Goal: Task Accomplishment & Management: Manage account settings

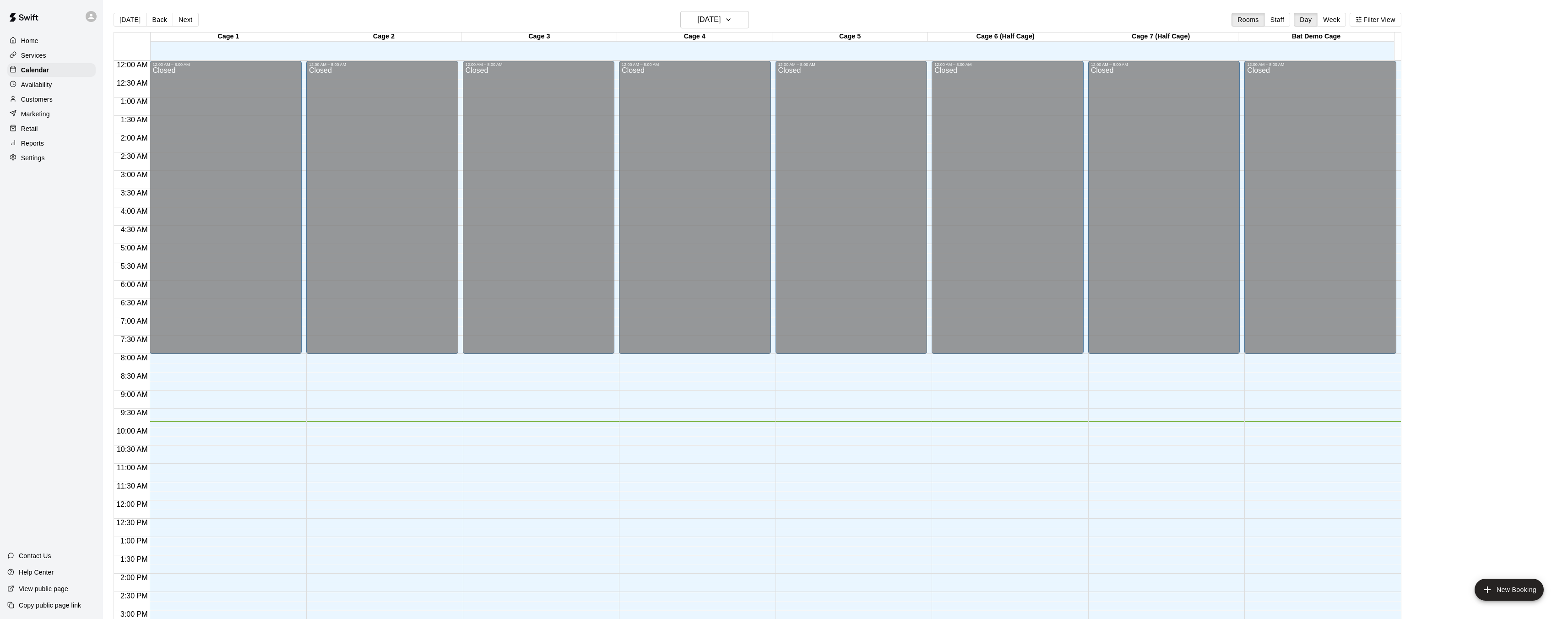
scroll to position [283, 0]
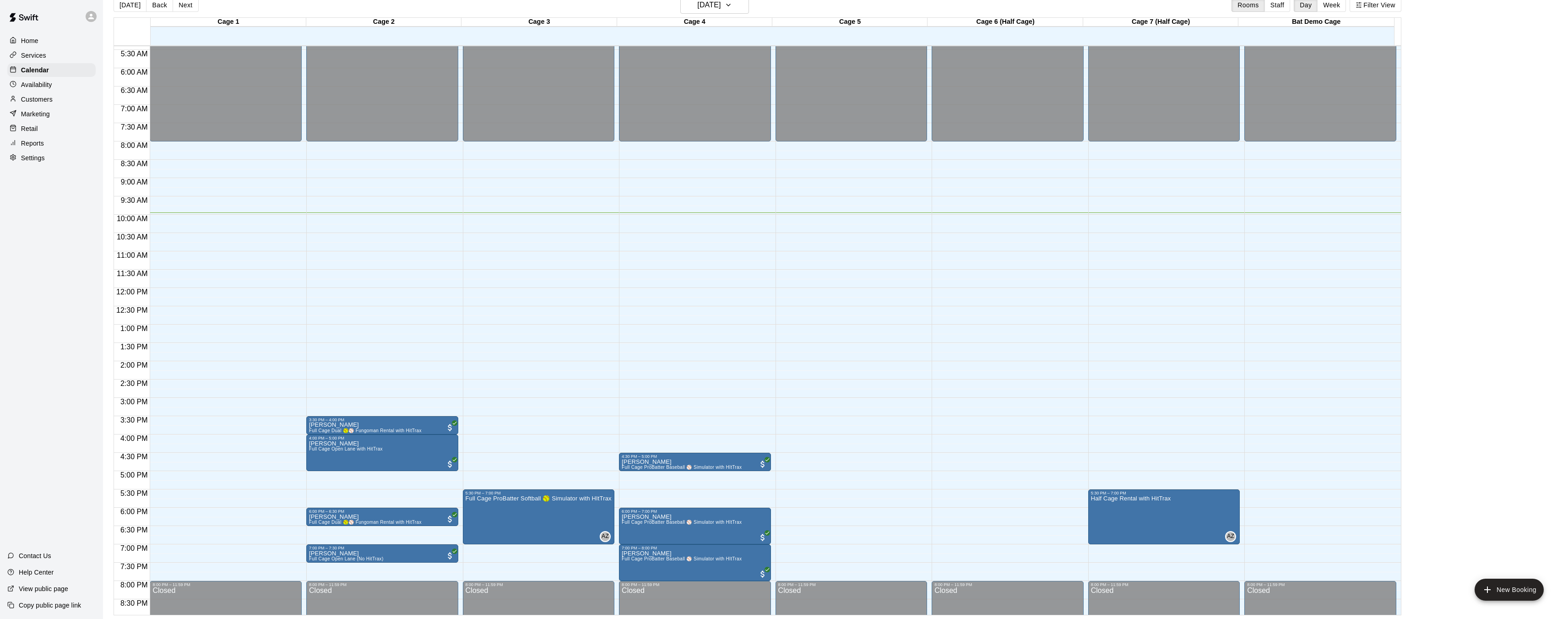
scroll to position [206, 0]
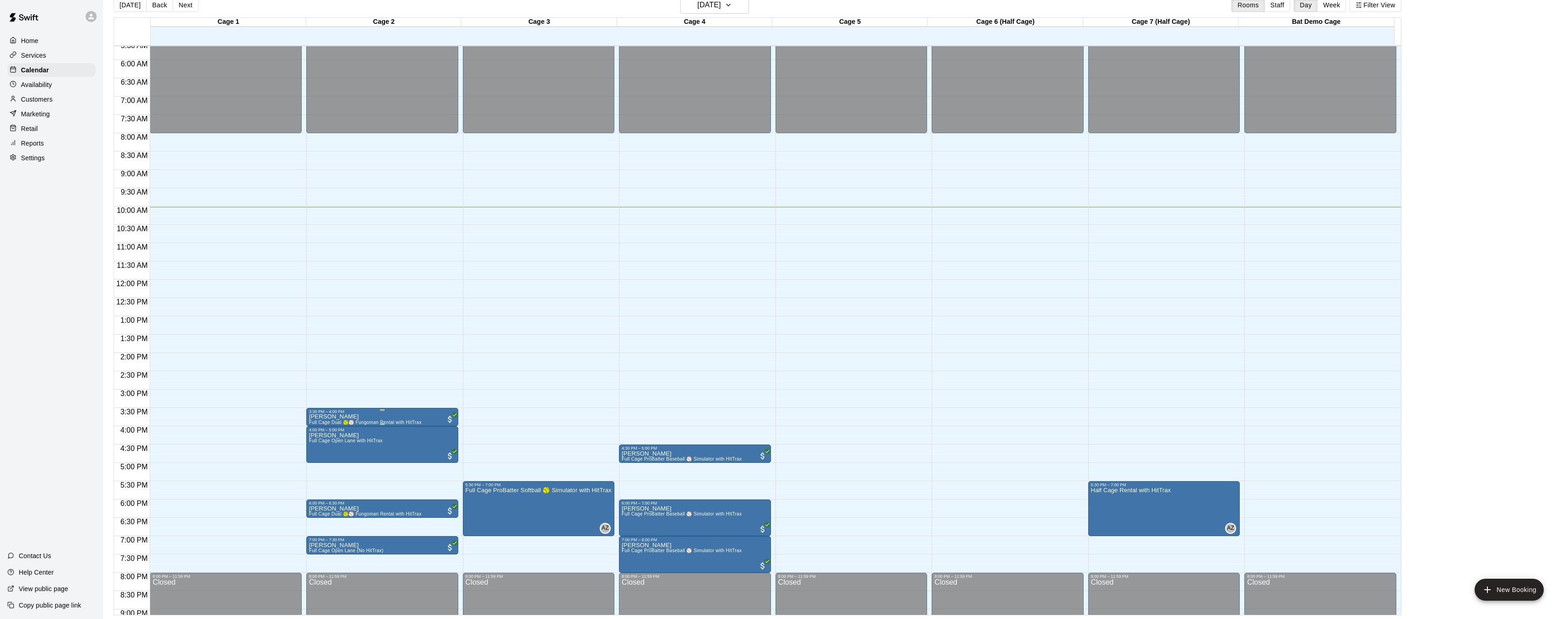
click at [429, 319] on div at bounding box center [788, 309] width 1575 height 619
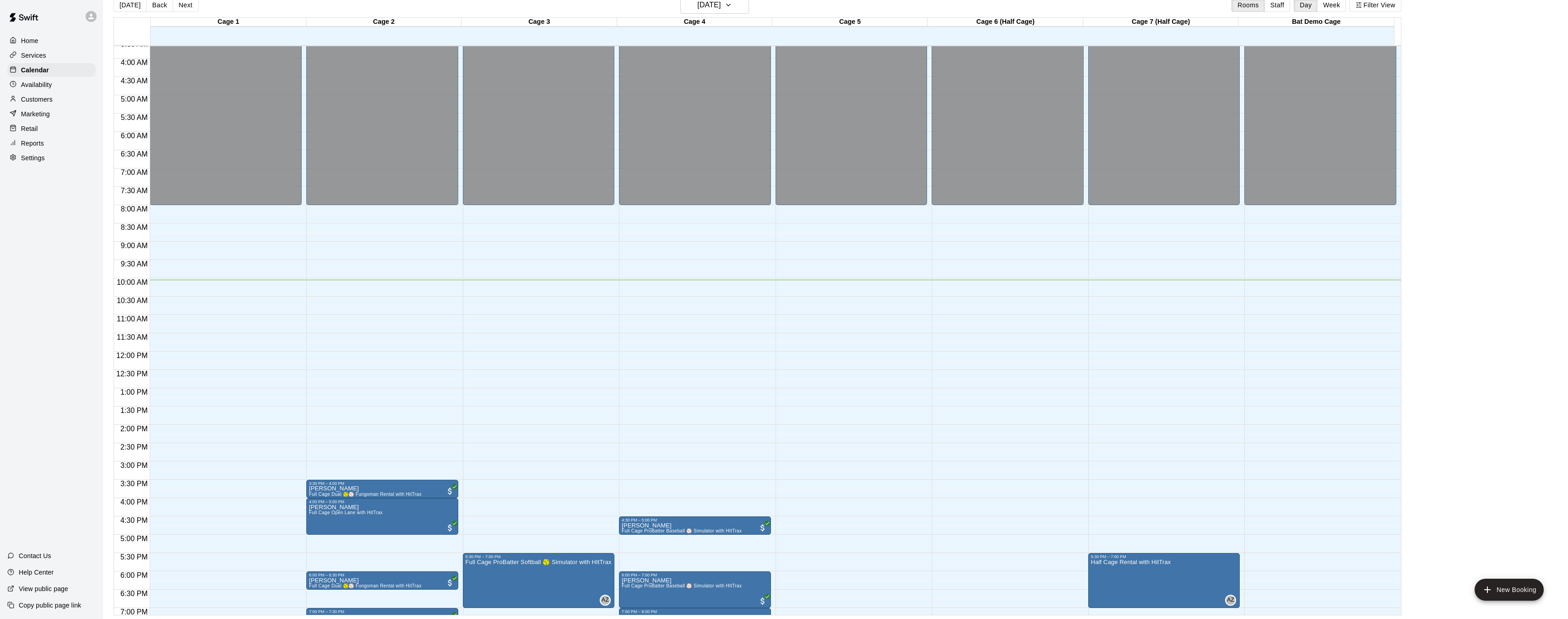
scroll to position [311, 0]
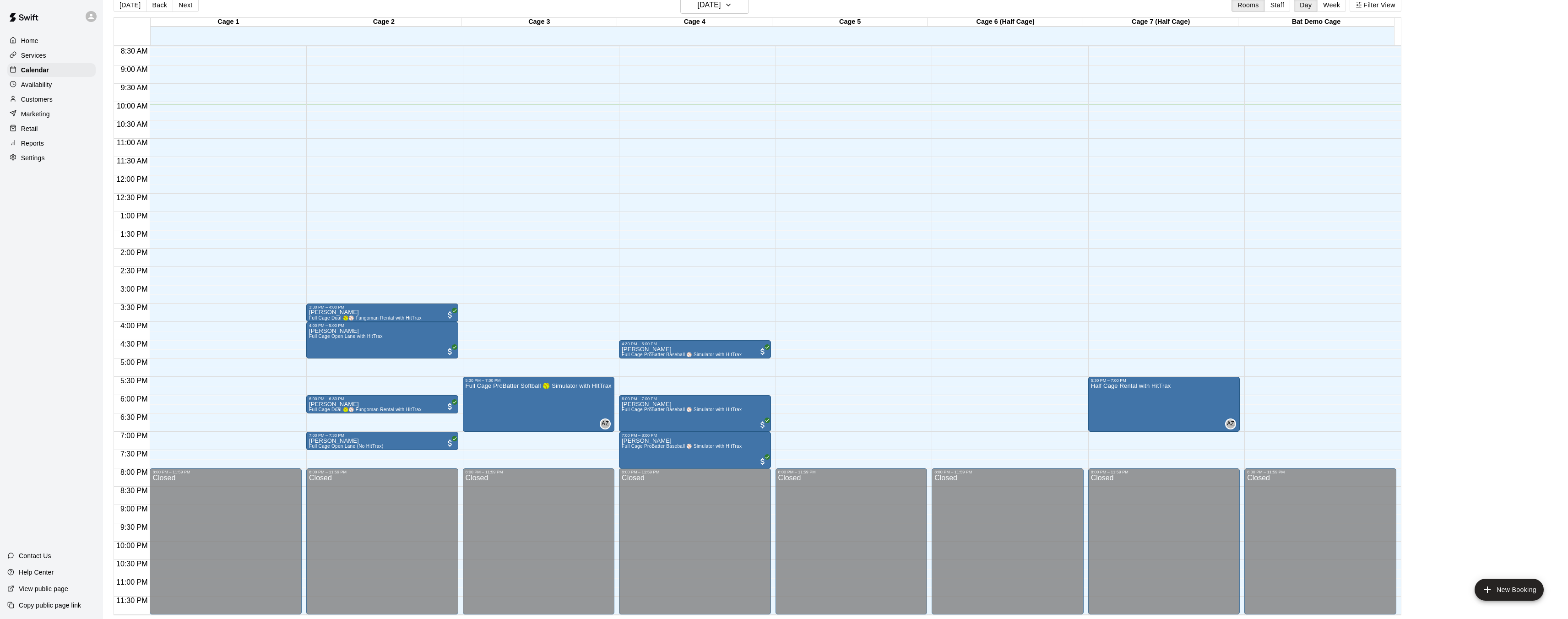
click at [60, 41] on div "Home" at bounding box center [51, 41] width 88 height 14
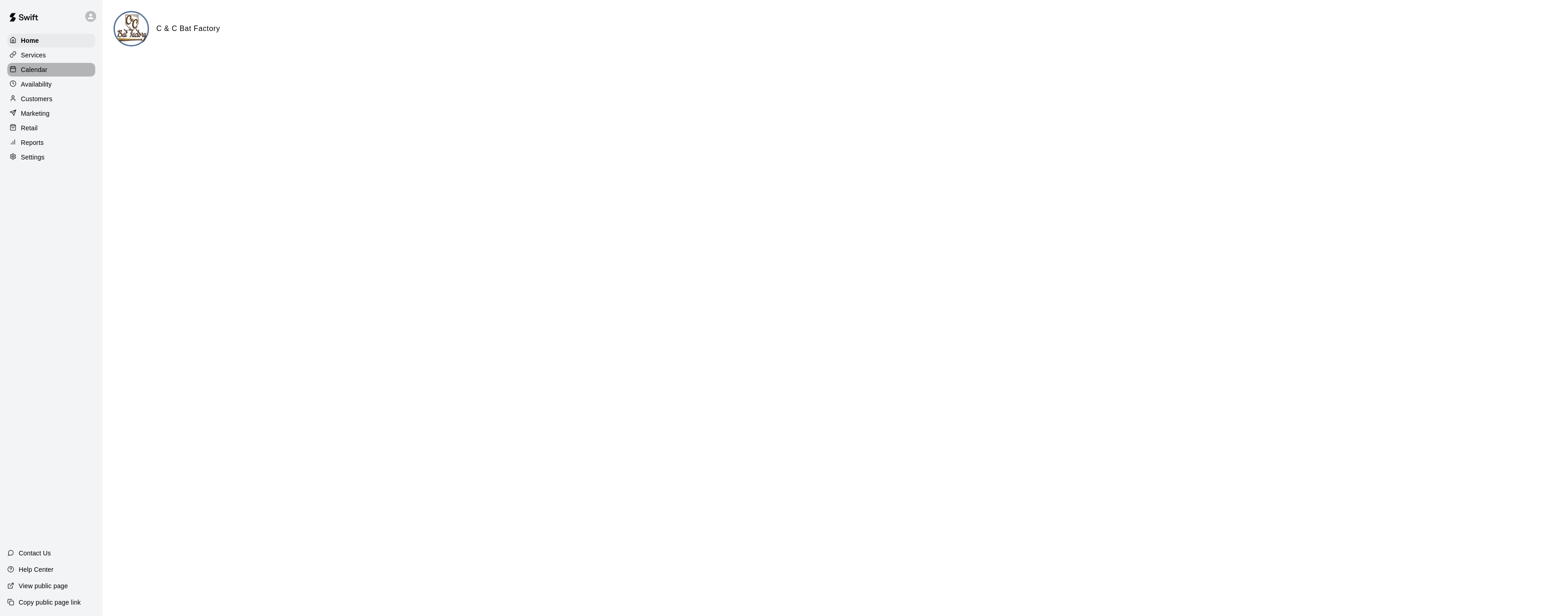
click at [44, 73] on p "Calendar" at bounding box center [34, 69] width 27 height 9
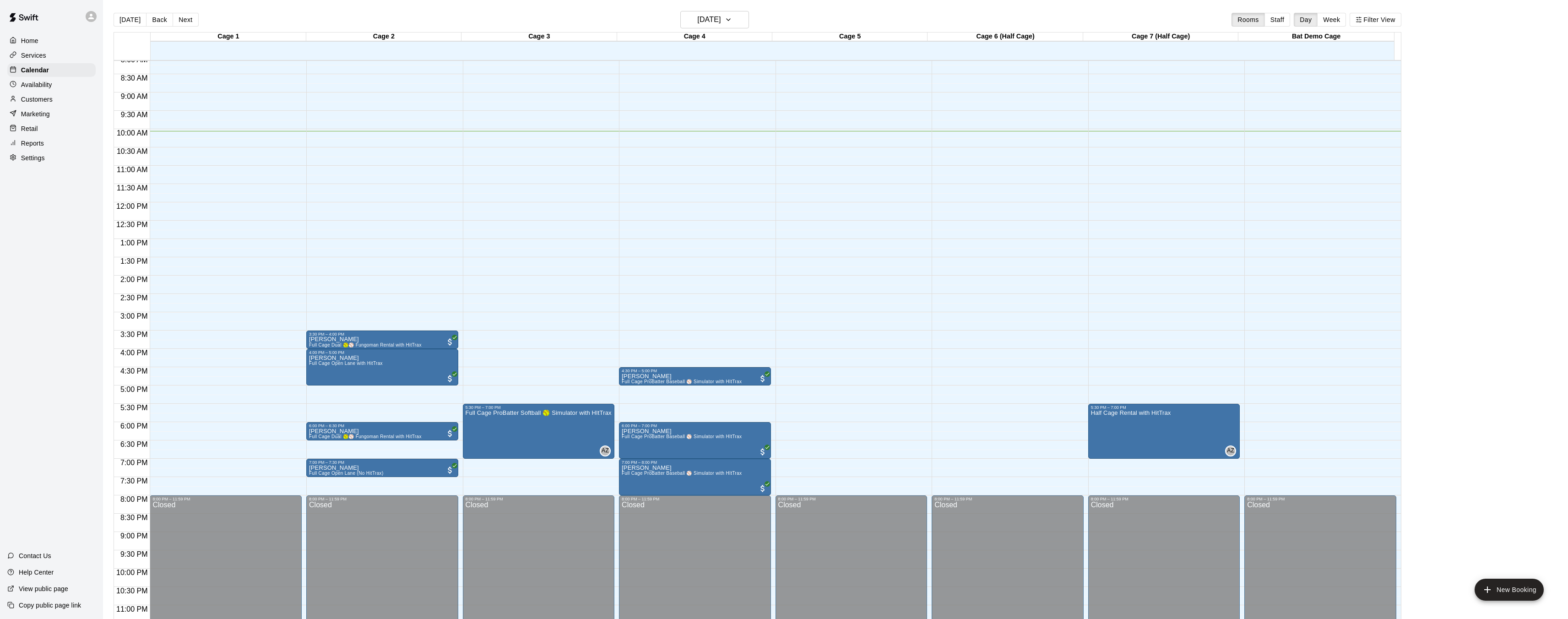
scroll to position [297, 0]
click at [60, 54] on div "Services" at bounding box center [51, 55] width 88 height 14
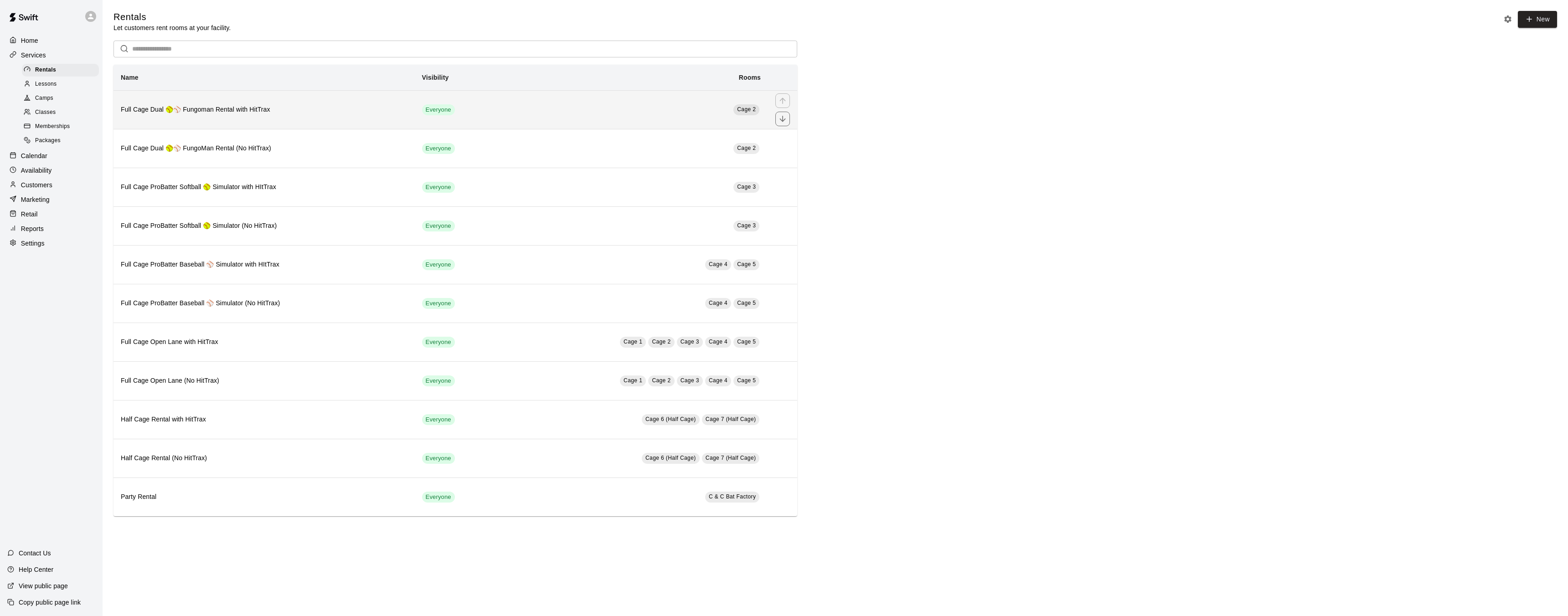
click at [455, 105] on span "Everyone" at bounding box center [438, 110] width 33 height 8
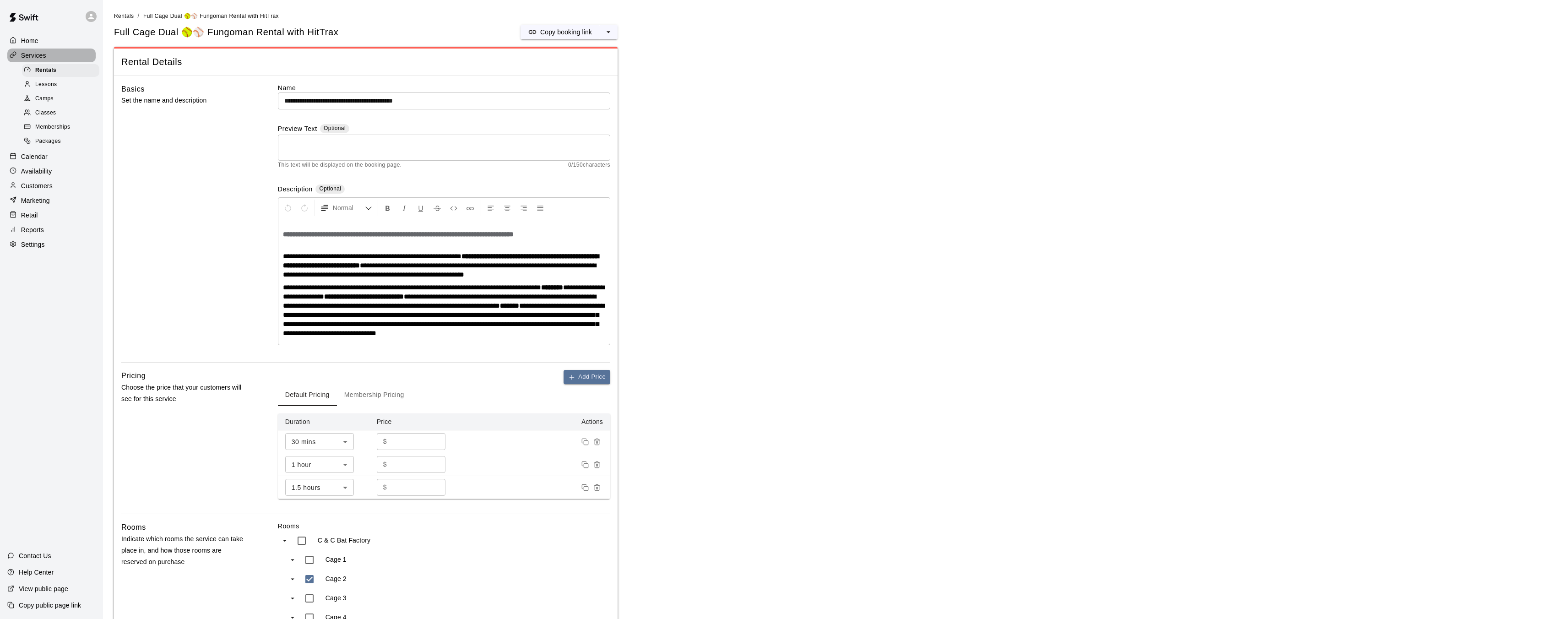
click at [56, 57] on div "Services" at bounding box center [51, 55] width 88 height 14
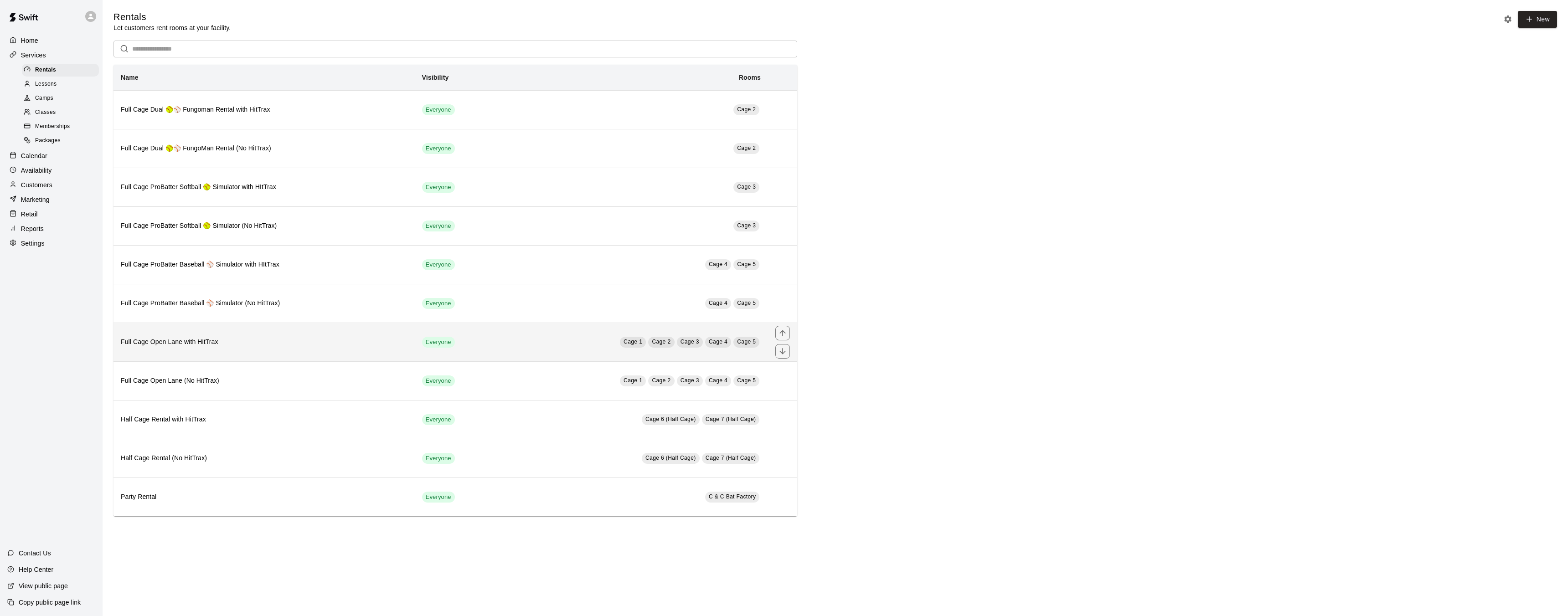
click at [594, 345] on td "Cage 1 Cage 2 Cage 3 Cage 4 Cage 5" at bounding box center [633, 342] width 272 height 39
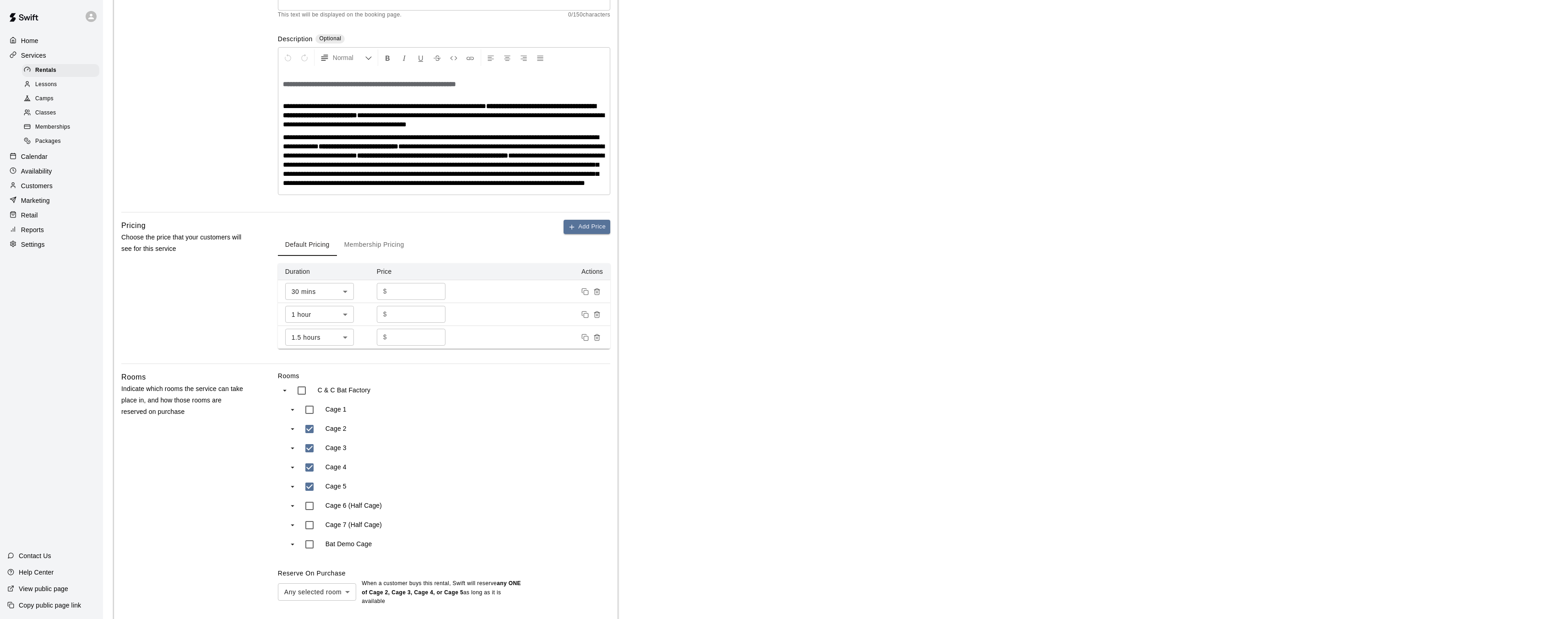
scroll to position [255, 0]
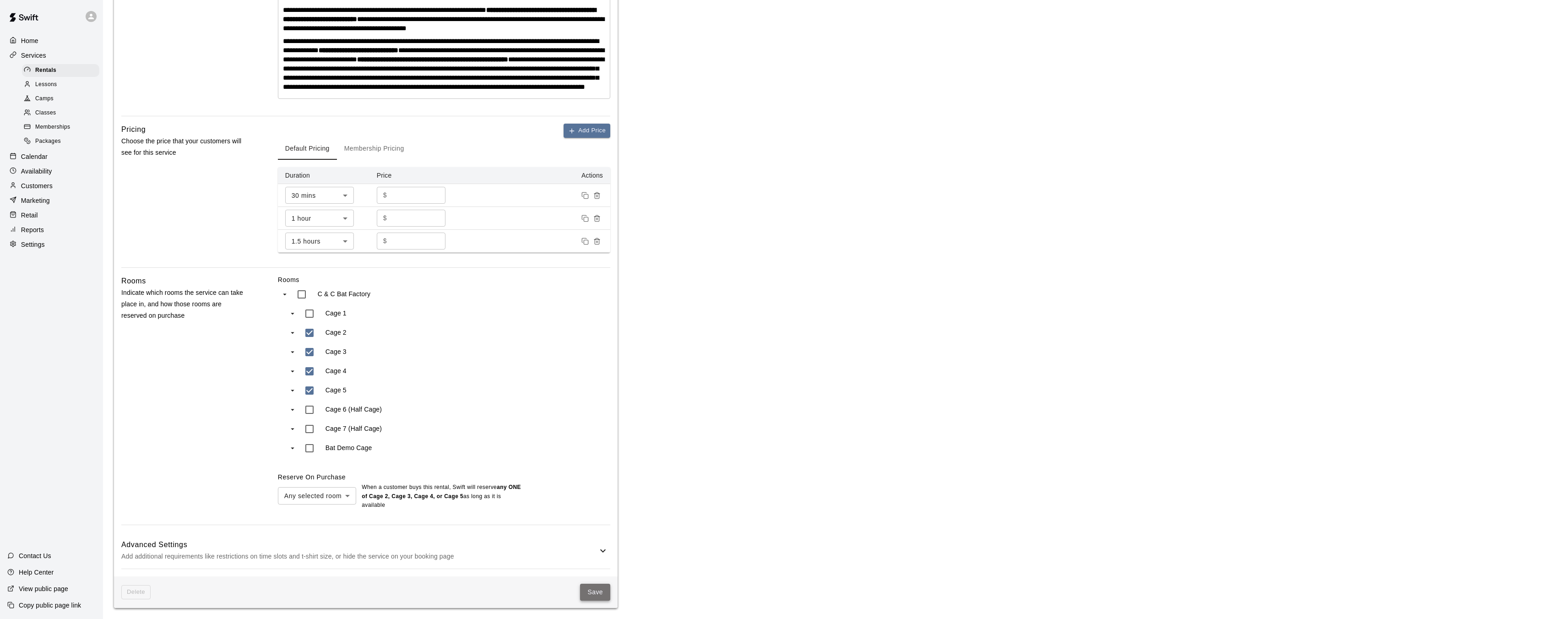
click at [596, 592] on button "Save" at bounding box center [595, 592] width 30 height 17
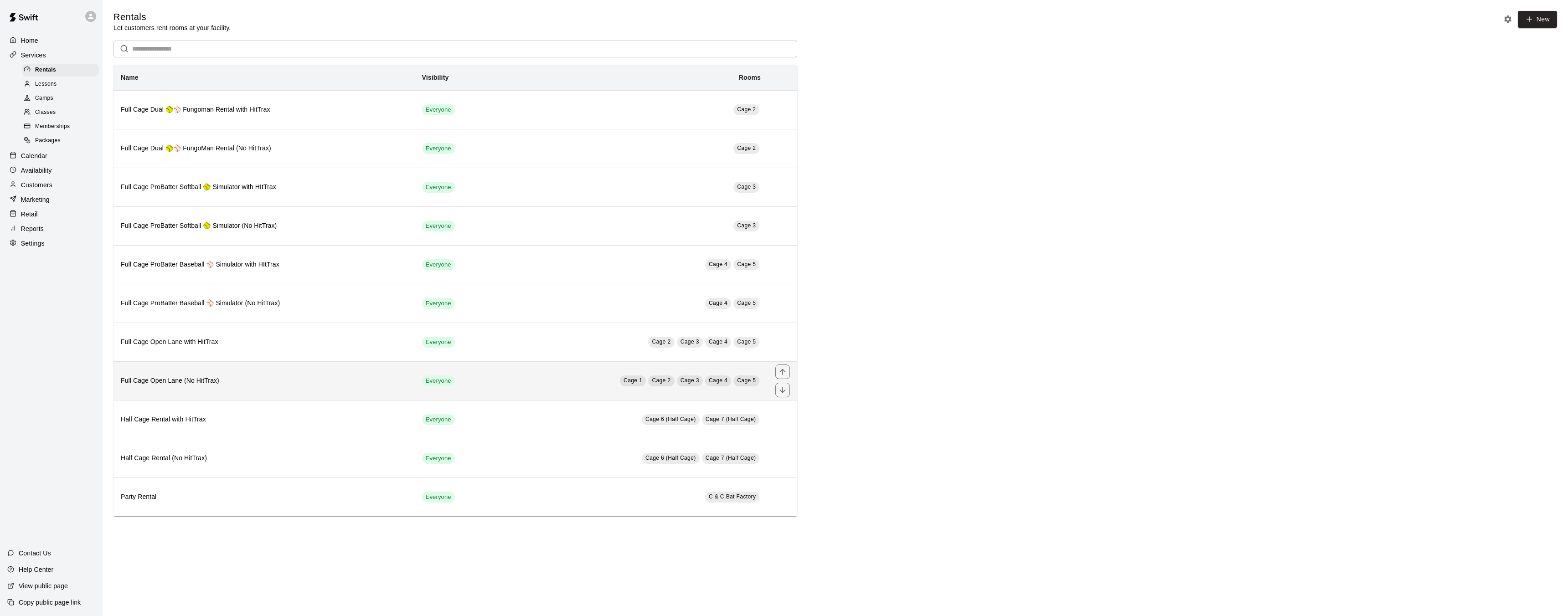
click at [660, 388] on td "Cage 1 Cage 2 Cage 3 Cage 4 Cage 5" at bounding box center [633, 381] width 272 height 39
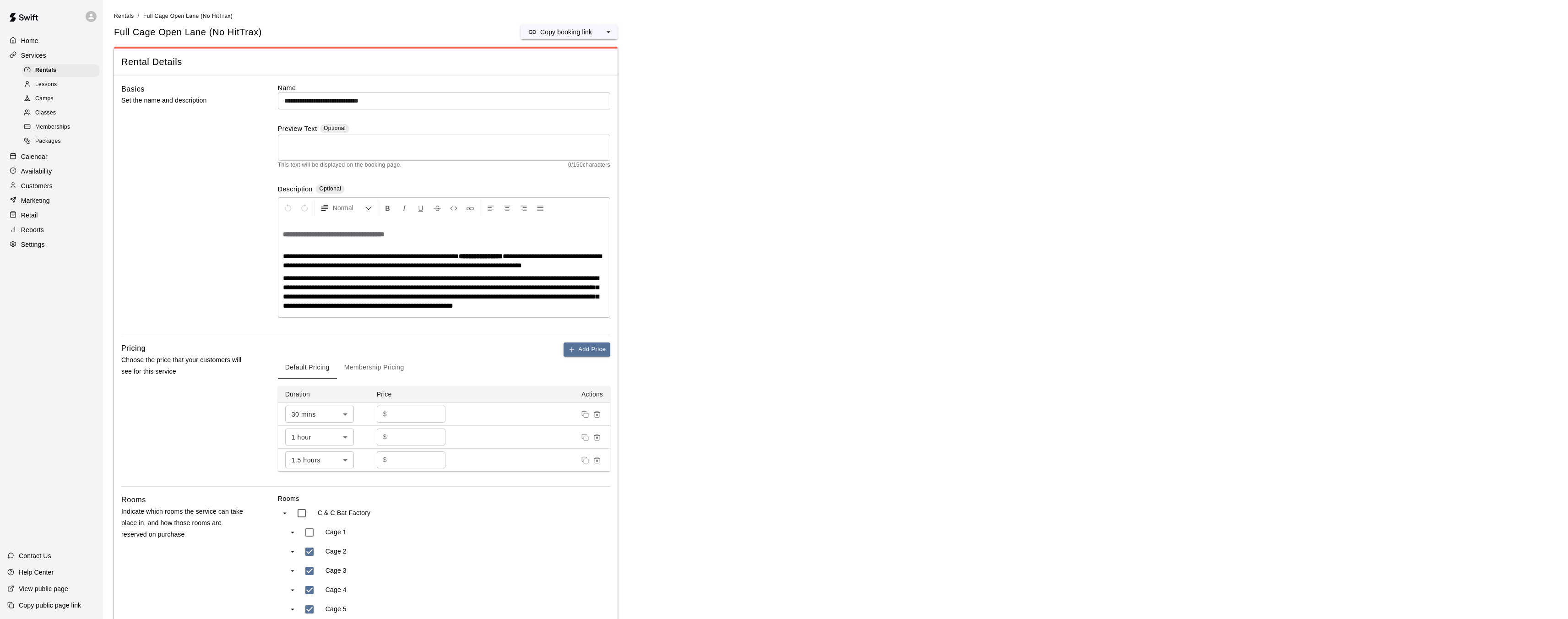
scroll to position [228, 0]
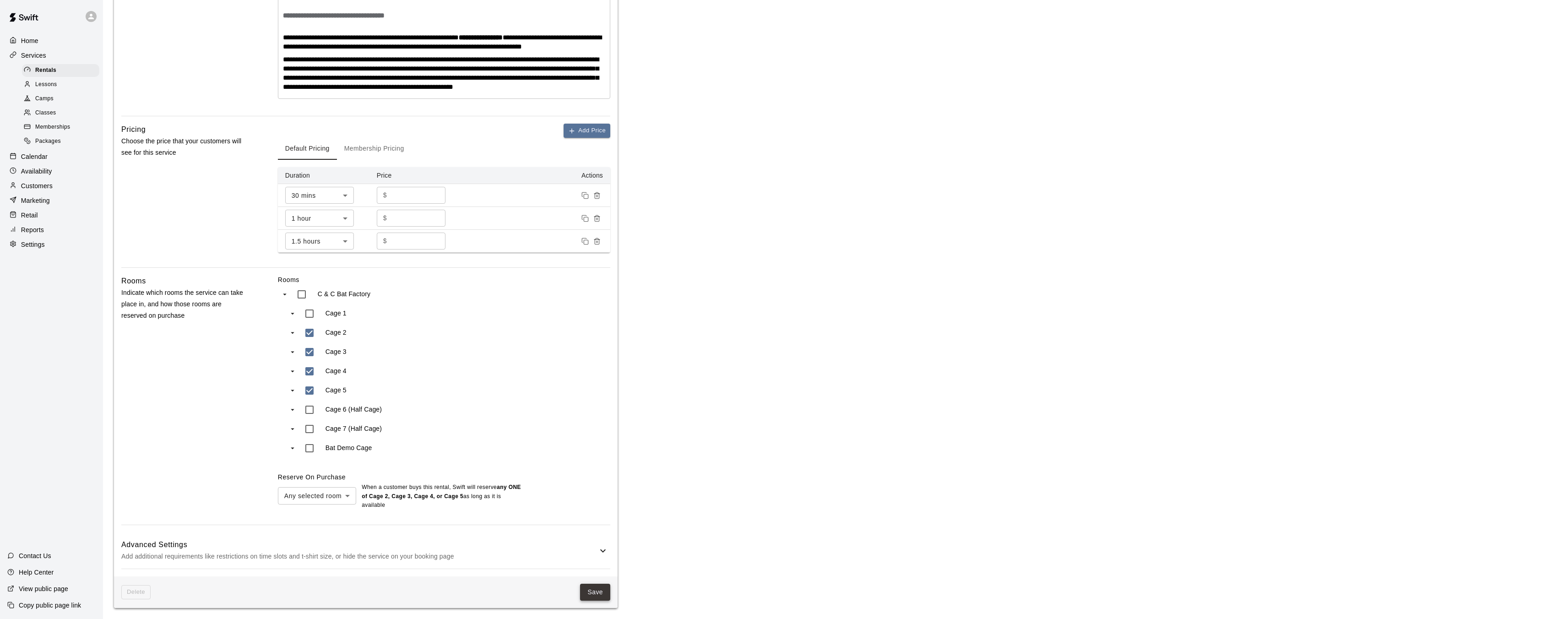
click at [592, 590] on button "Save" at bounding box center [595, 592] width 30 height 17
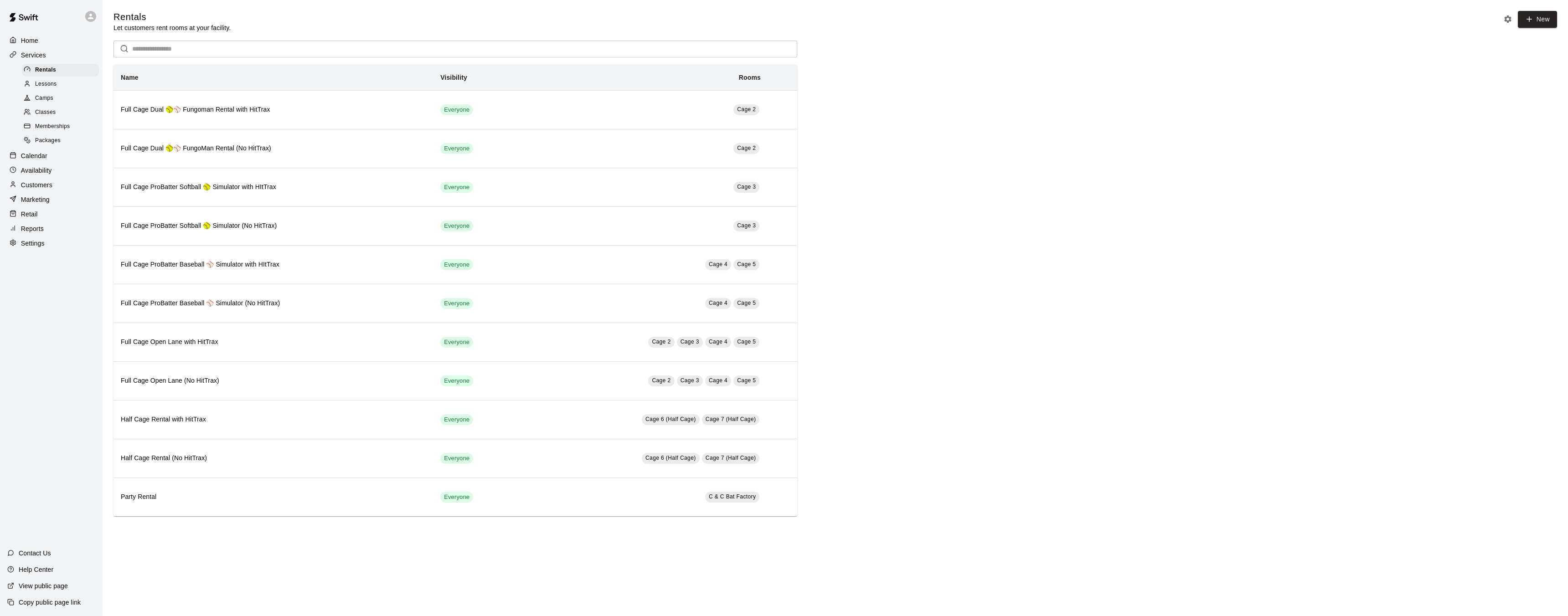
click at [58, 43] on div "Home" at bounding box center [51, 40] width 88 height 14
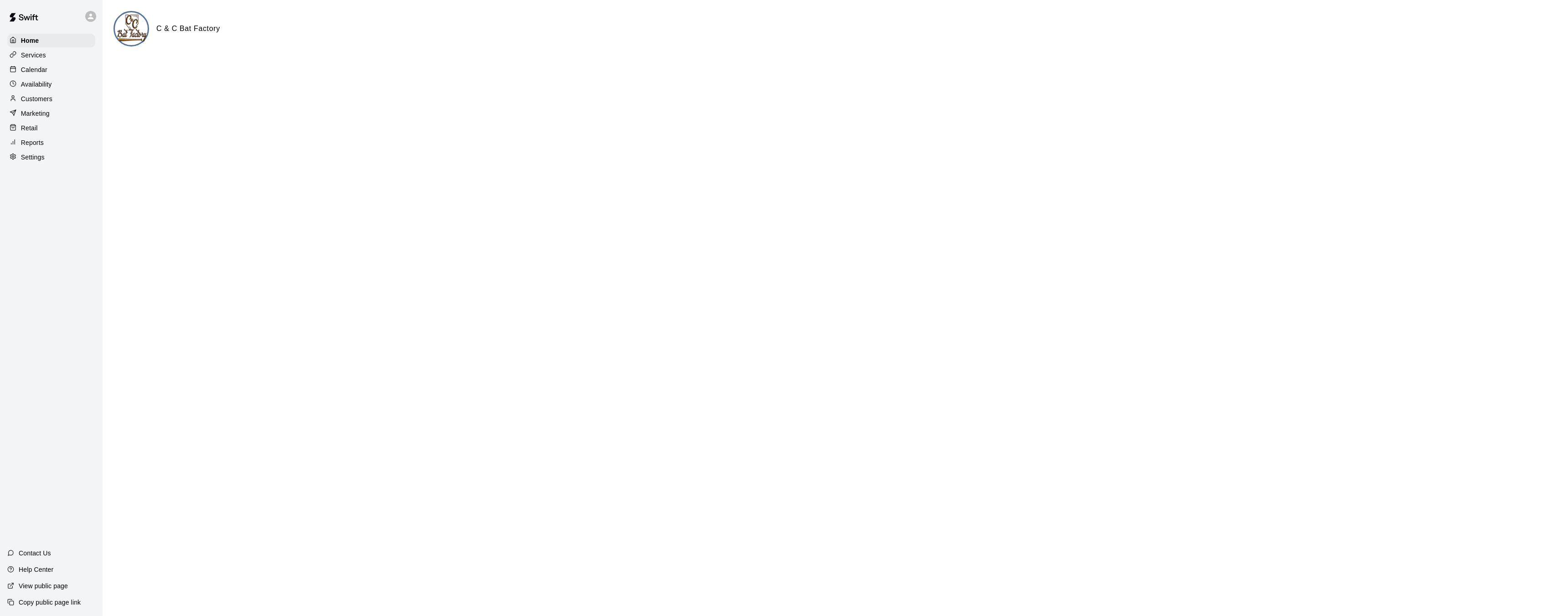
click at [56, 54] on div "Services" at bounding box center [51, 55] width 88 height 14
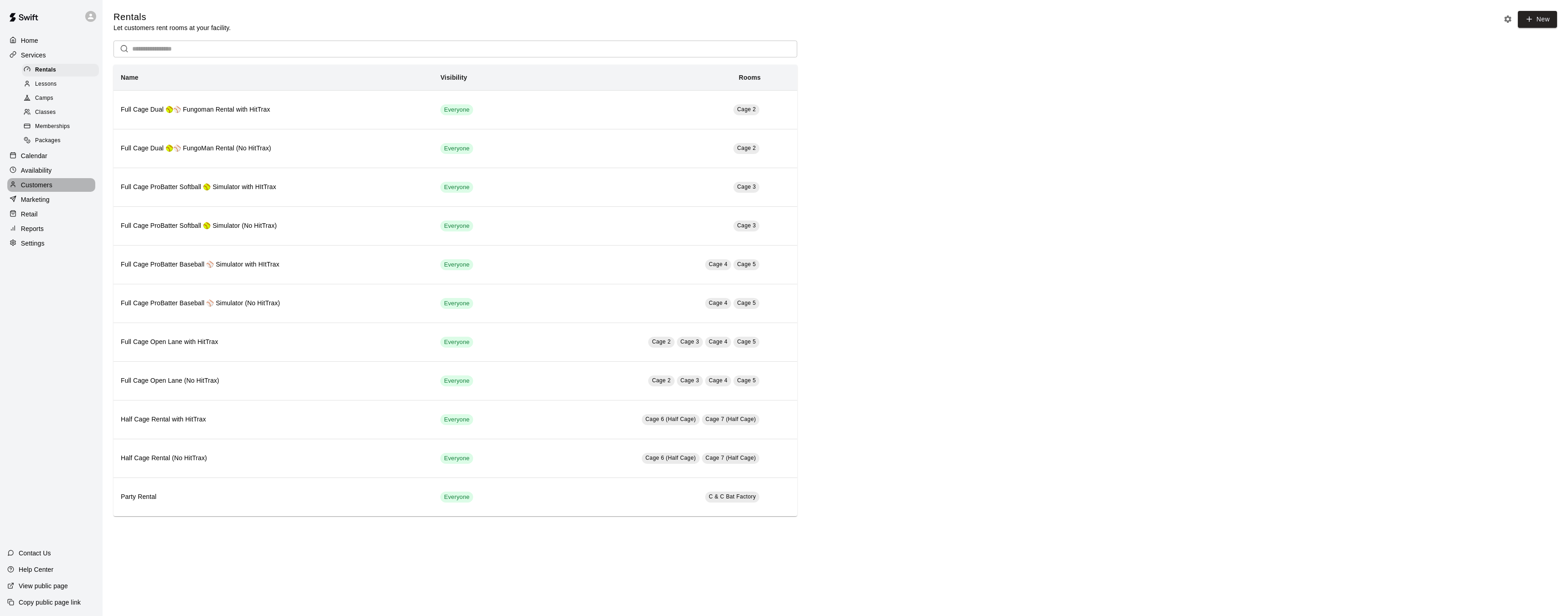
click at [50, 188] on p "Customers" at bounding box center [36, 185] width 31 height 9
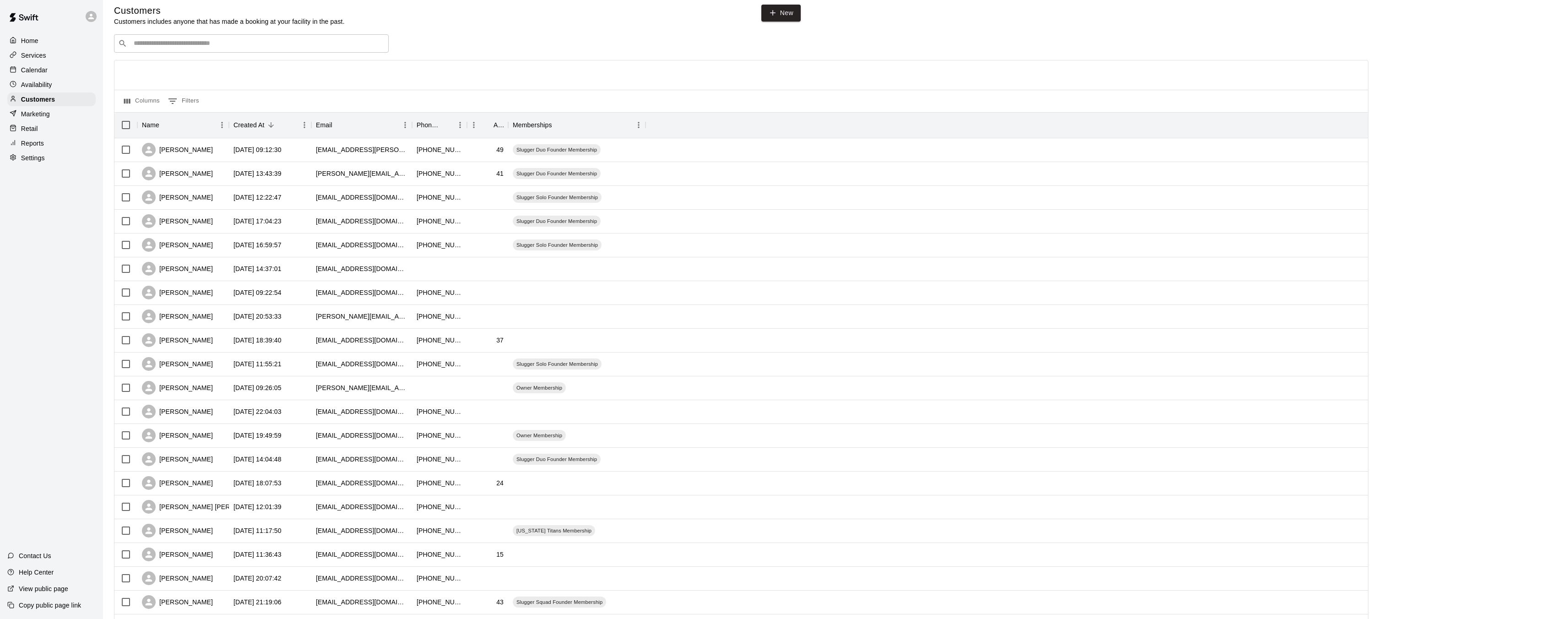
scroll to position [7, 0]
click at [198, 313] on div "[PERSON_NAME]" at bounding box center [177, 316] width 71 height 14
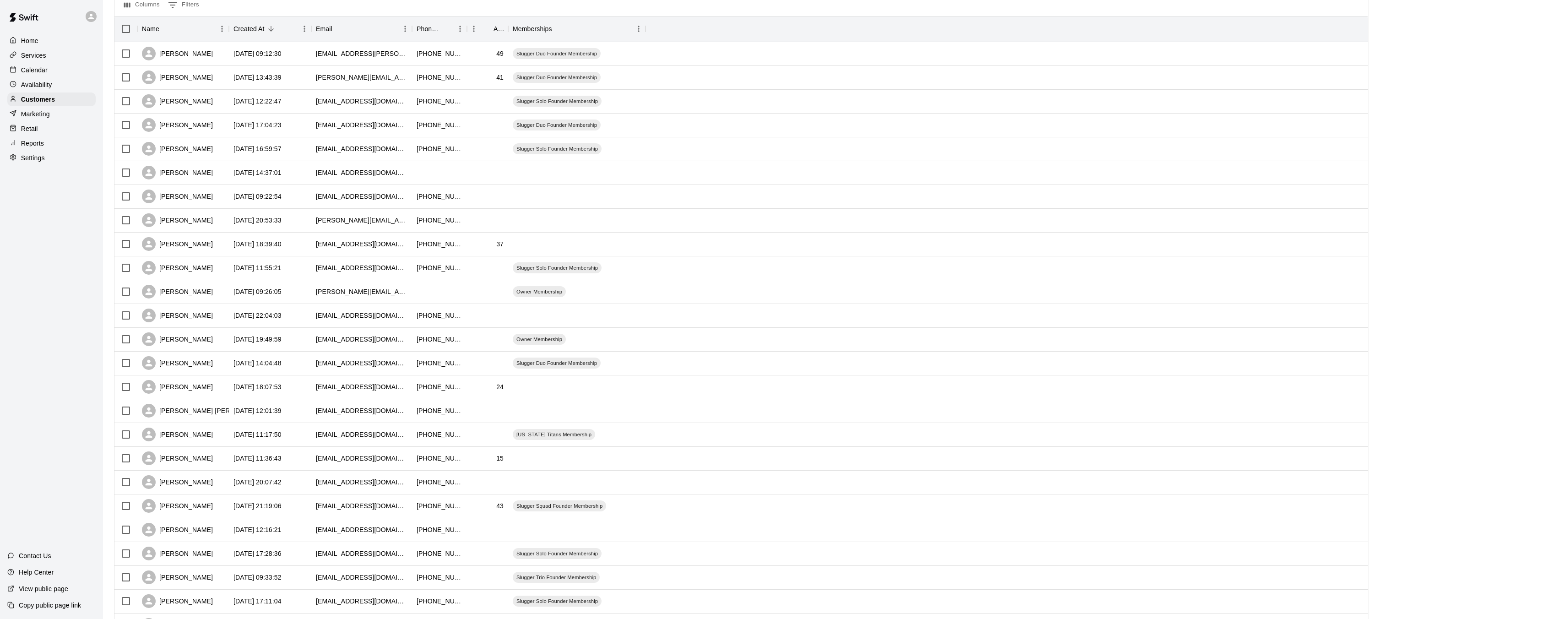
scroll to position [171, 0]
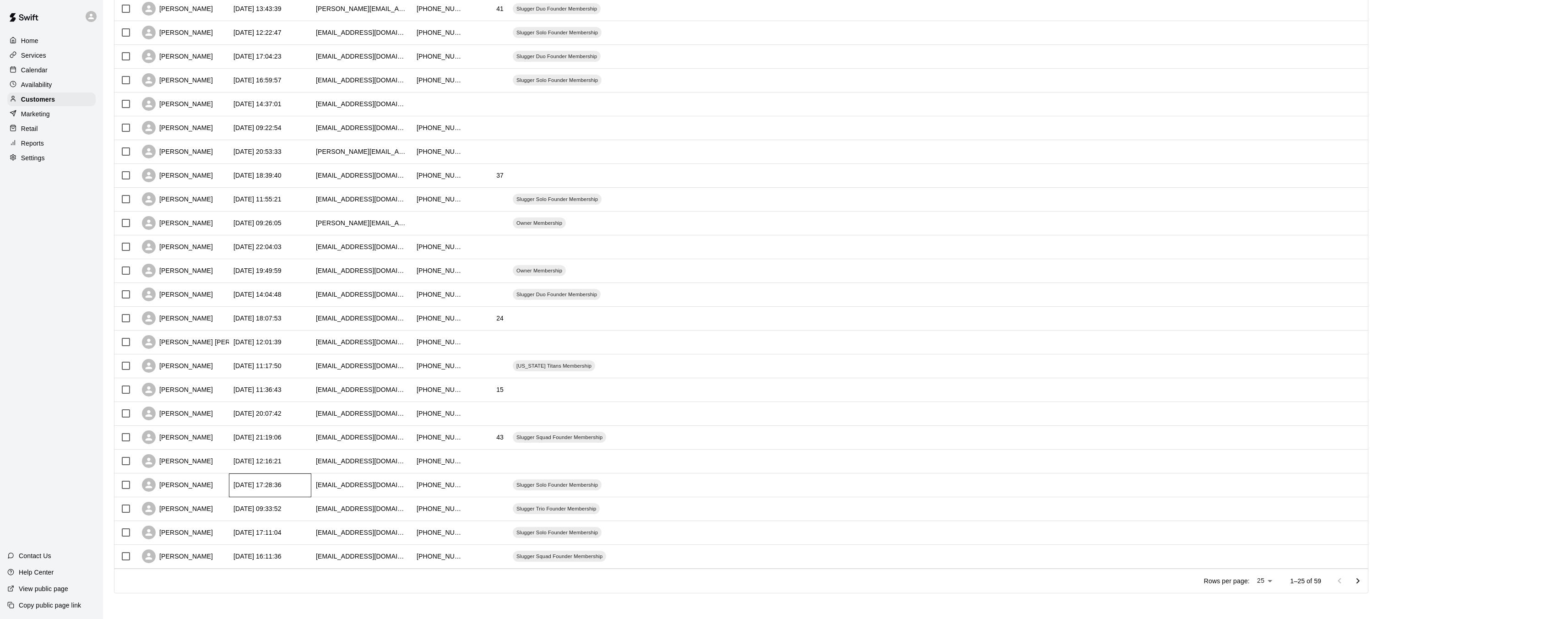
click at [204, 601] on main "Customers Customers includes anyone that has made a booking at your facility in…" at bounding box center [836, 224] width 1466 height 790
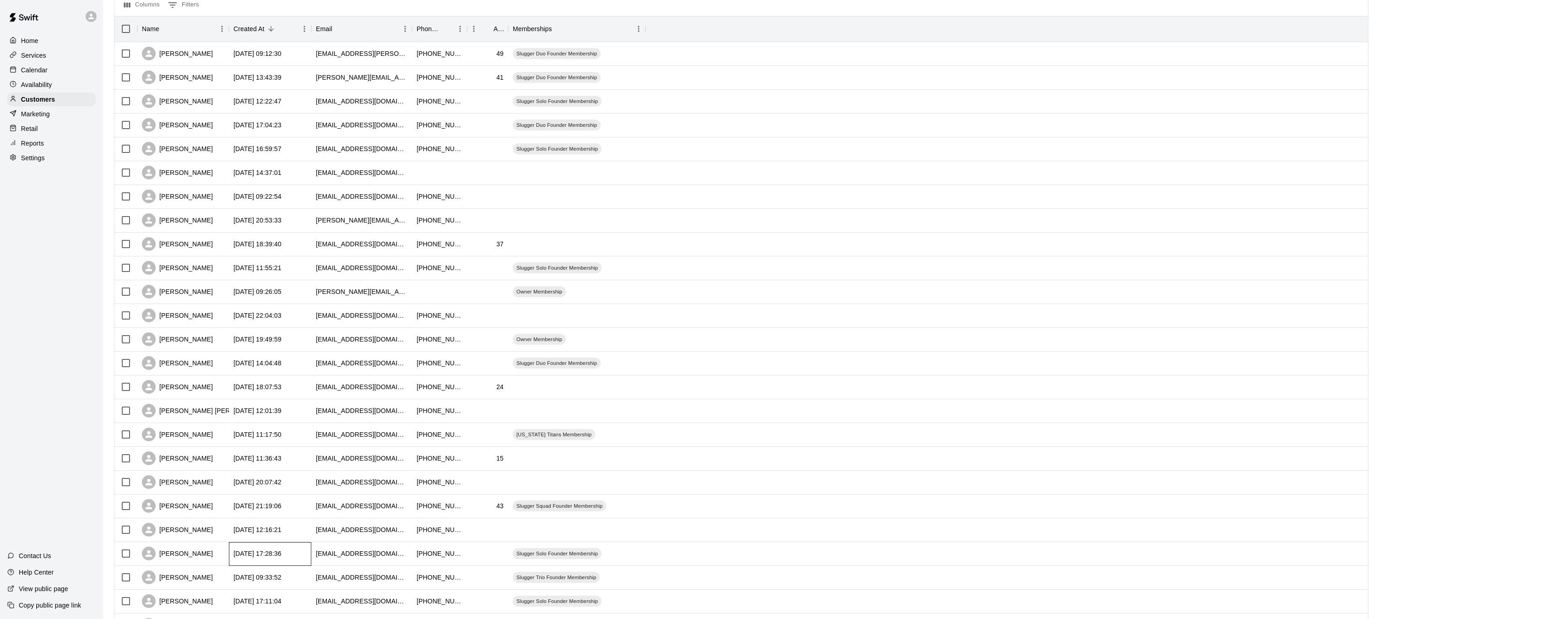
scroll to position [0, 0]
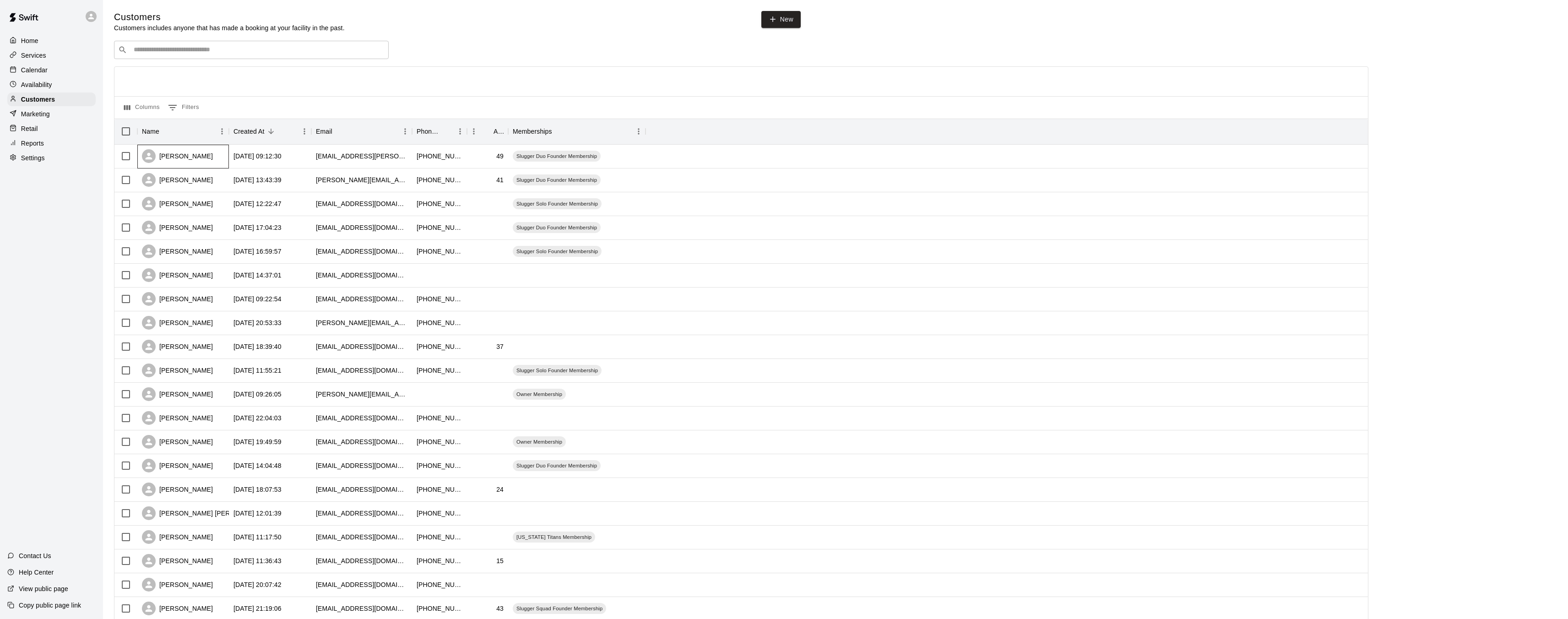
click at [177, 163] on div "[PERSON_NAME]" at bounding box center [177, 156] width 71 height 14
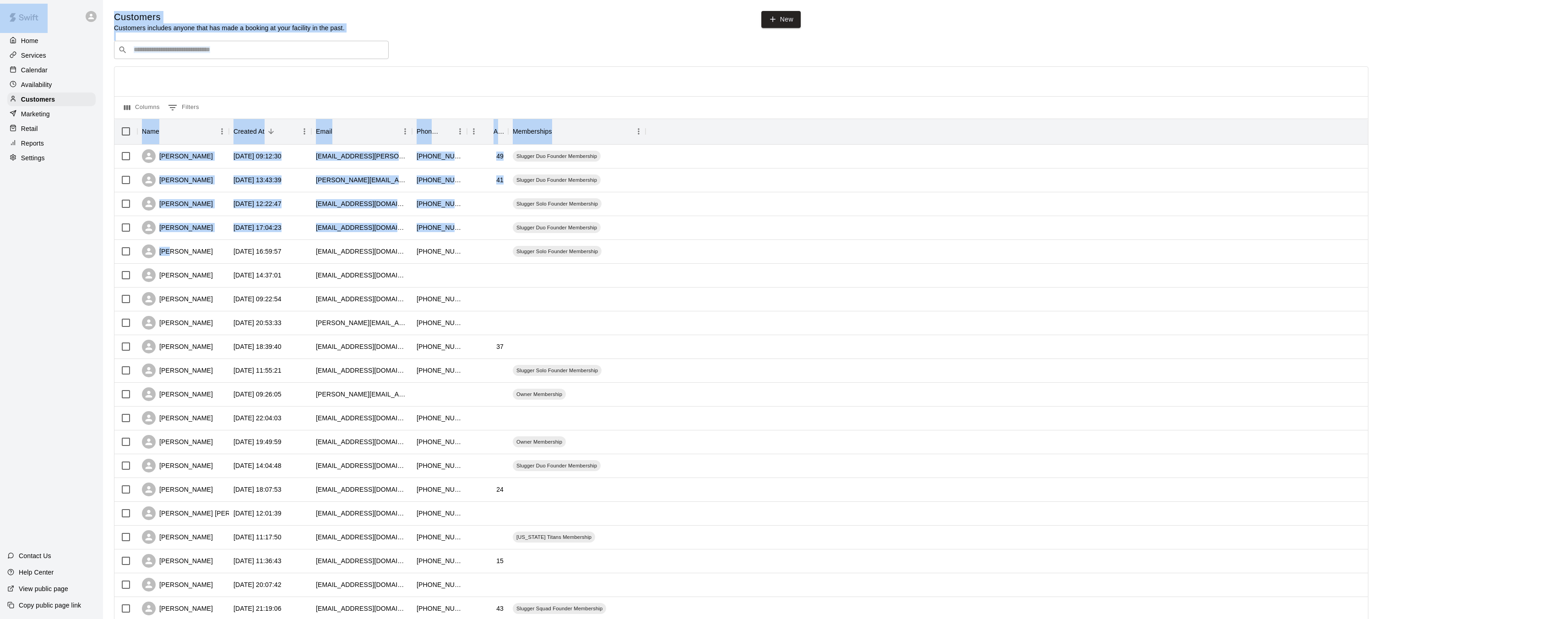
click at [172, 258] on div "Home Services Calendar Availability Customers Marketing Retail Reports Settings…" at bounding box center [784, 395] width 1568 height 790
click at [71, 240] on div "Home Services Calendar Availability Customers Marketing Retail Reports Settings…" at bounding box center [51, 309] width 103 height 619
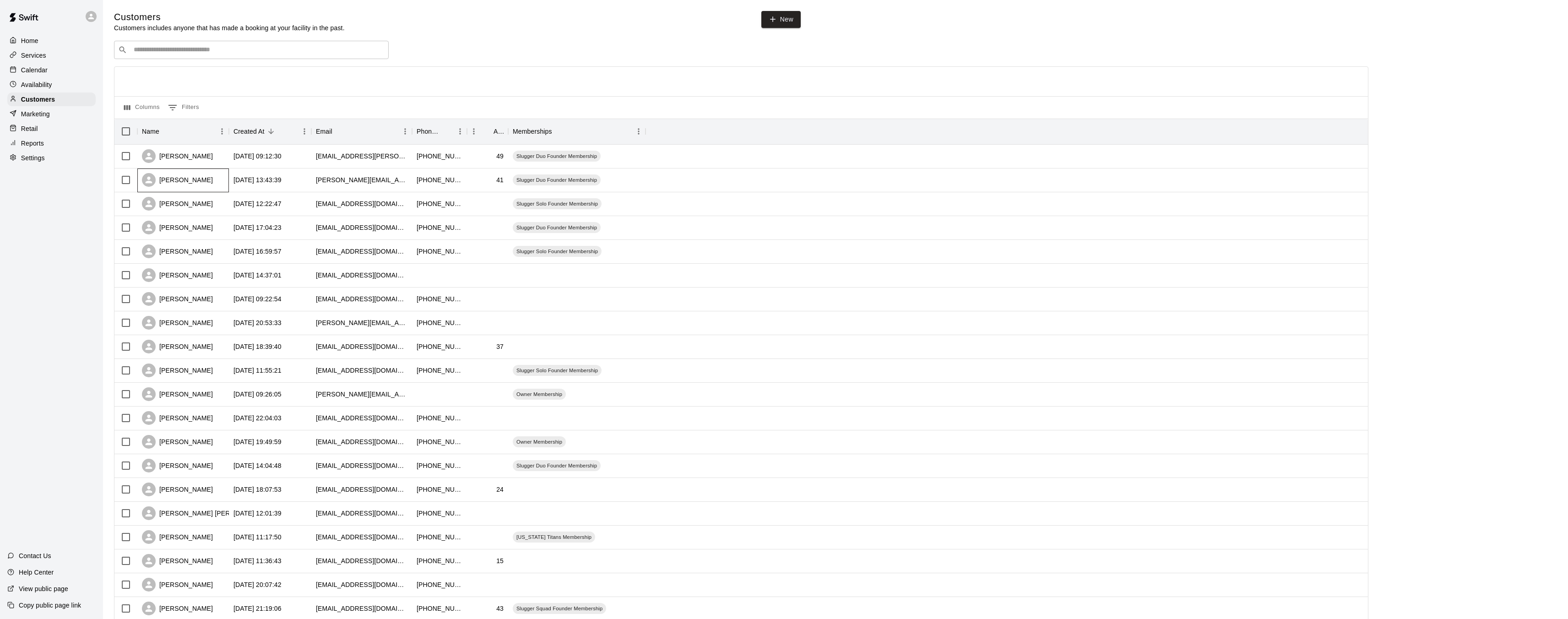
click at [189, 186] on div "[PERSON_NAME]" at bounding box center [183, 180] width 92 height 24
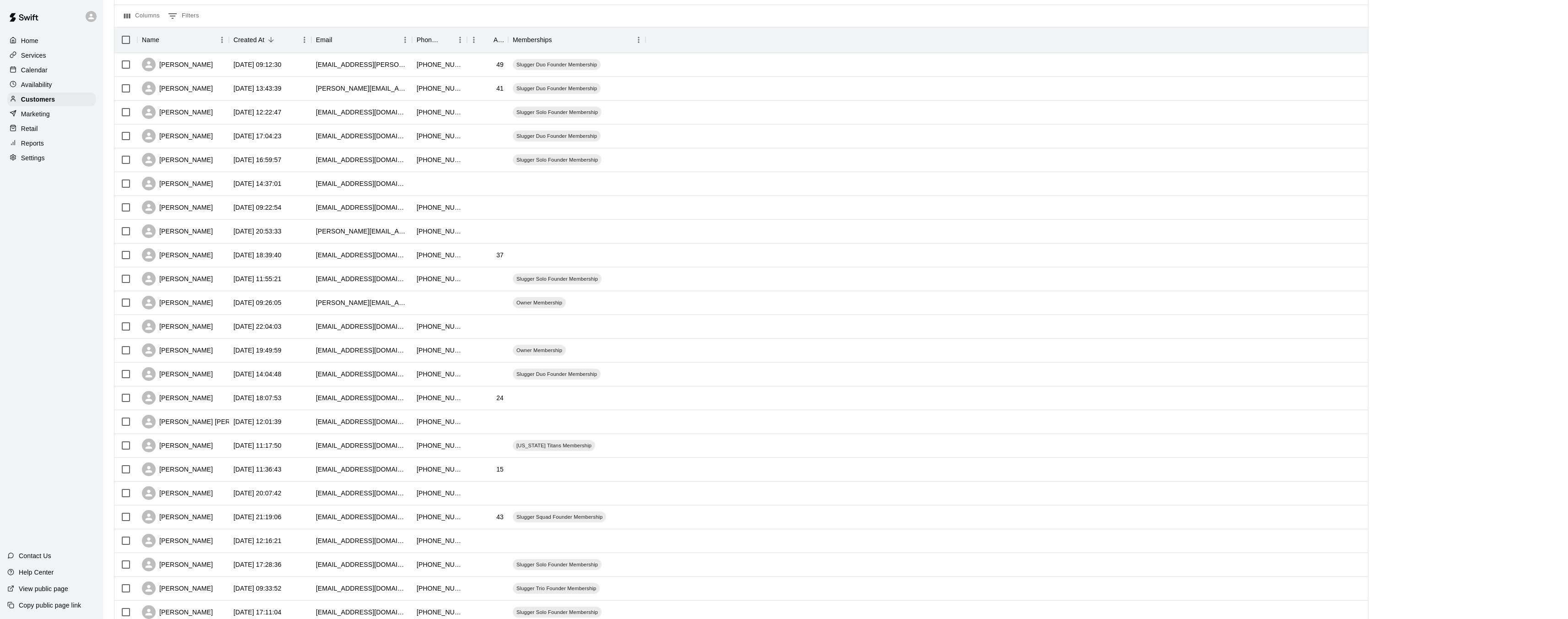
scroll to position [93, 0]
click at [170, 352] on div "[PERSON_NAME]" at bounding box center [177, 349] width 71 height 14
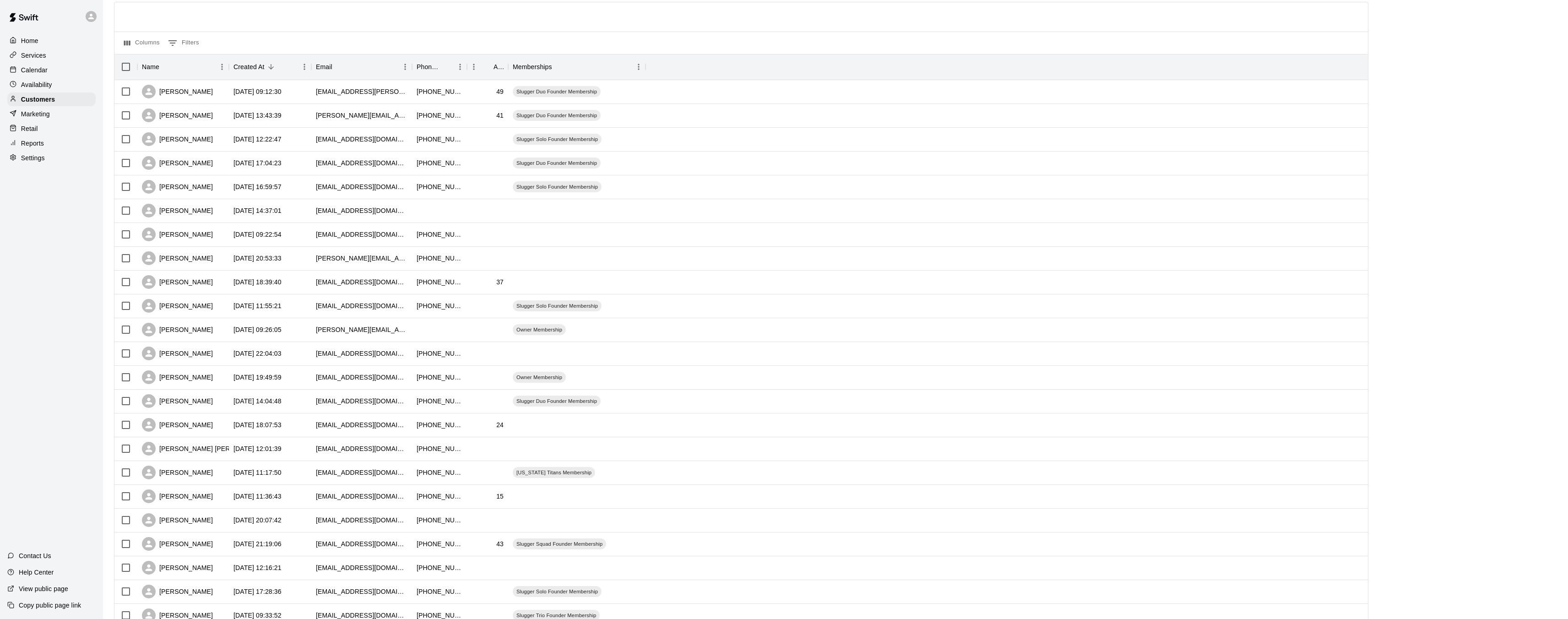
scroll to position [171, 0]
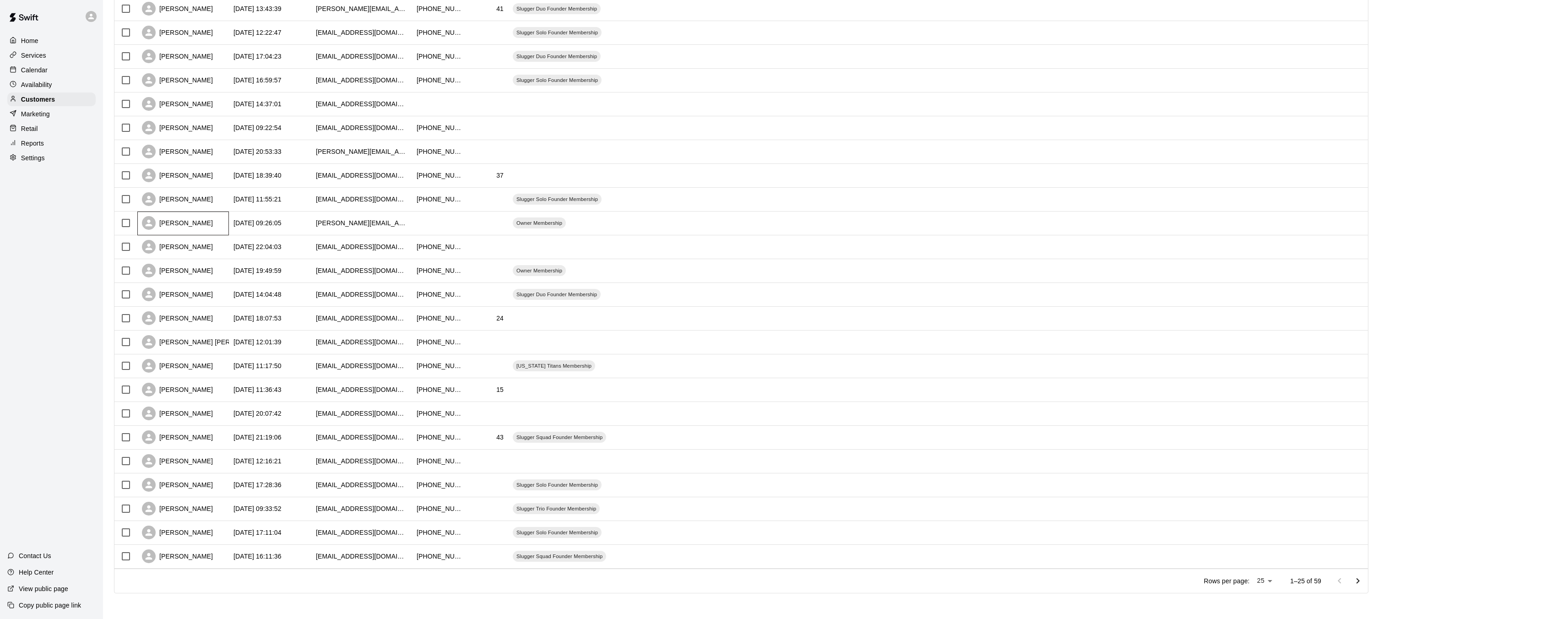
click at [204, 224] on div "[PERSON_NAME]" at bounding box center [177, 223] width 71 height 14
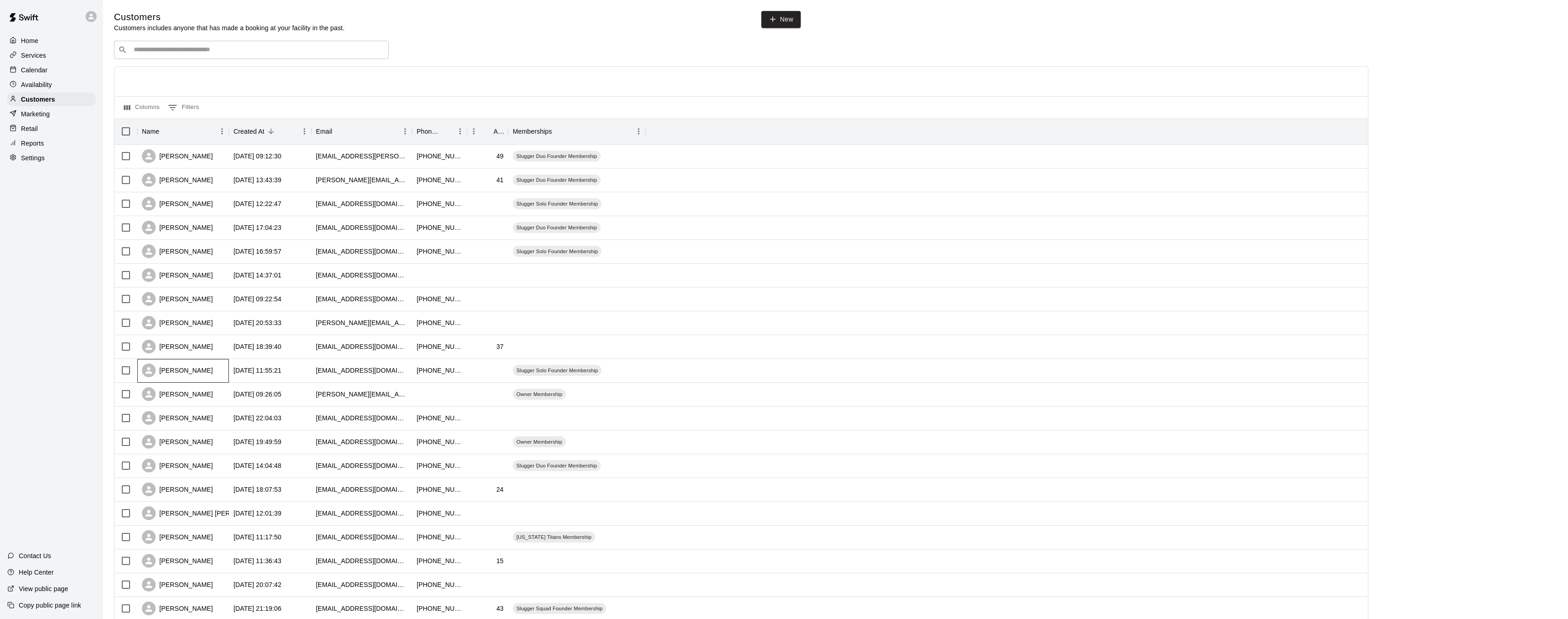
click at [170, 369] on div "[PERSON_NAME]" at bounding box center [177, 370] width 71 height 14
click at [44, 64] on div "Calendar" at bounding box center [51, 70] width 88 height 14
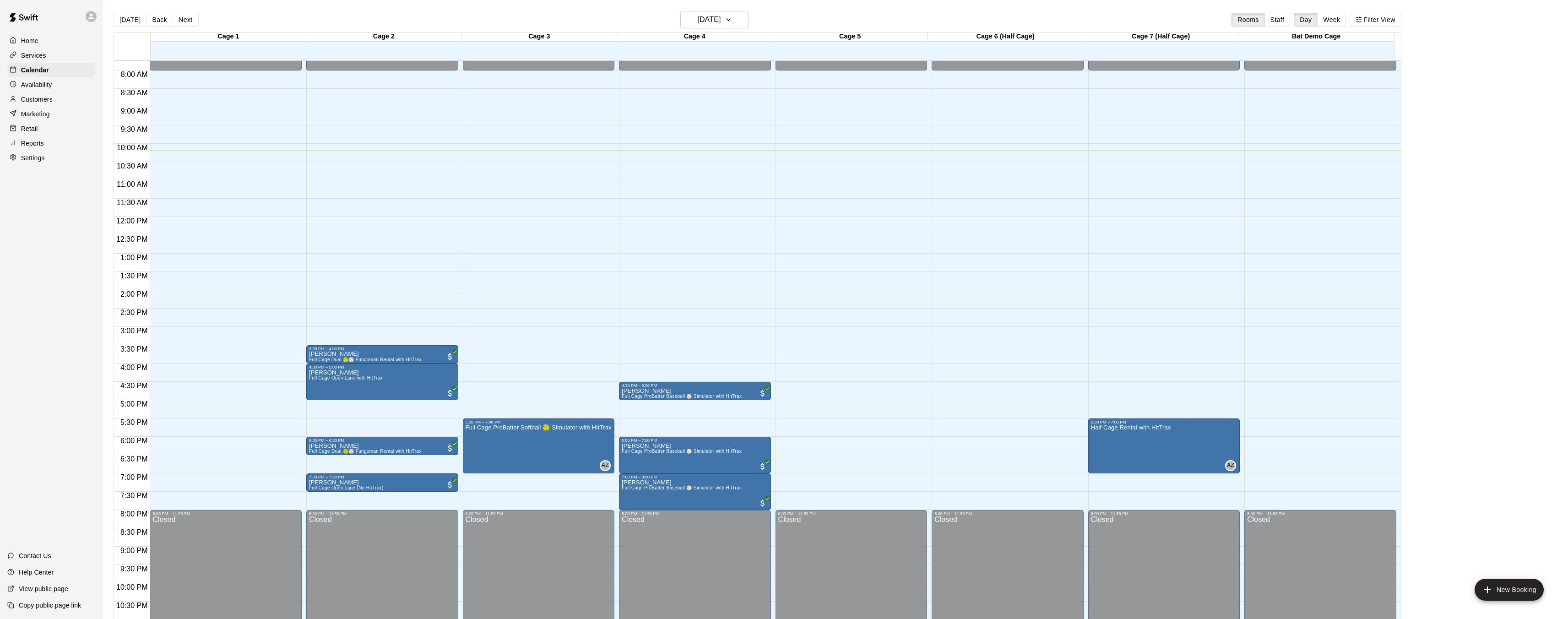
scroll to position [311, 0]
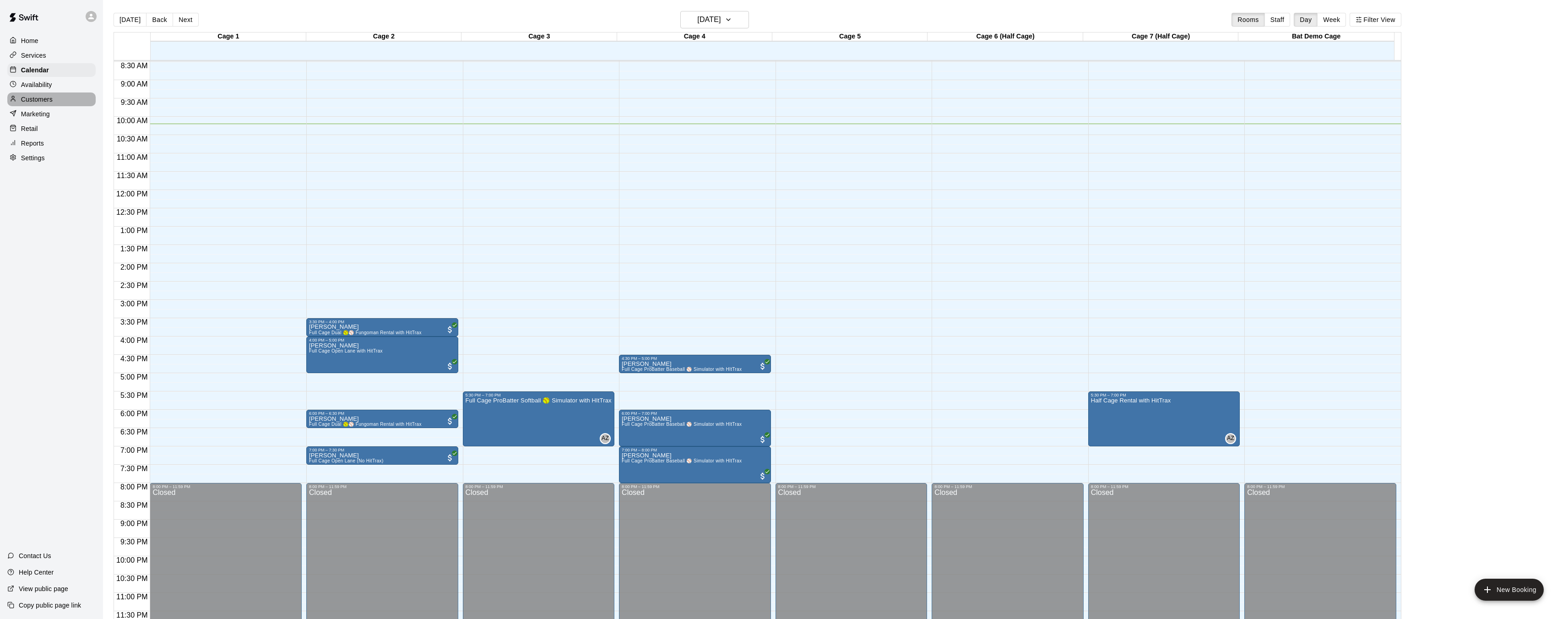
click at [37, 104] on div "Customers" at bounding box center [51, 100] width 88 height 14
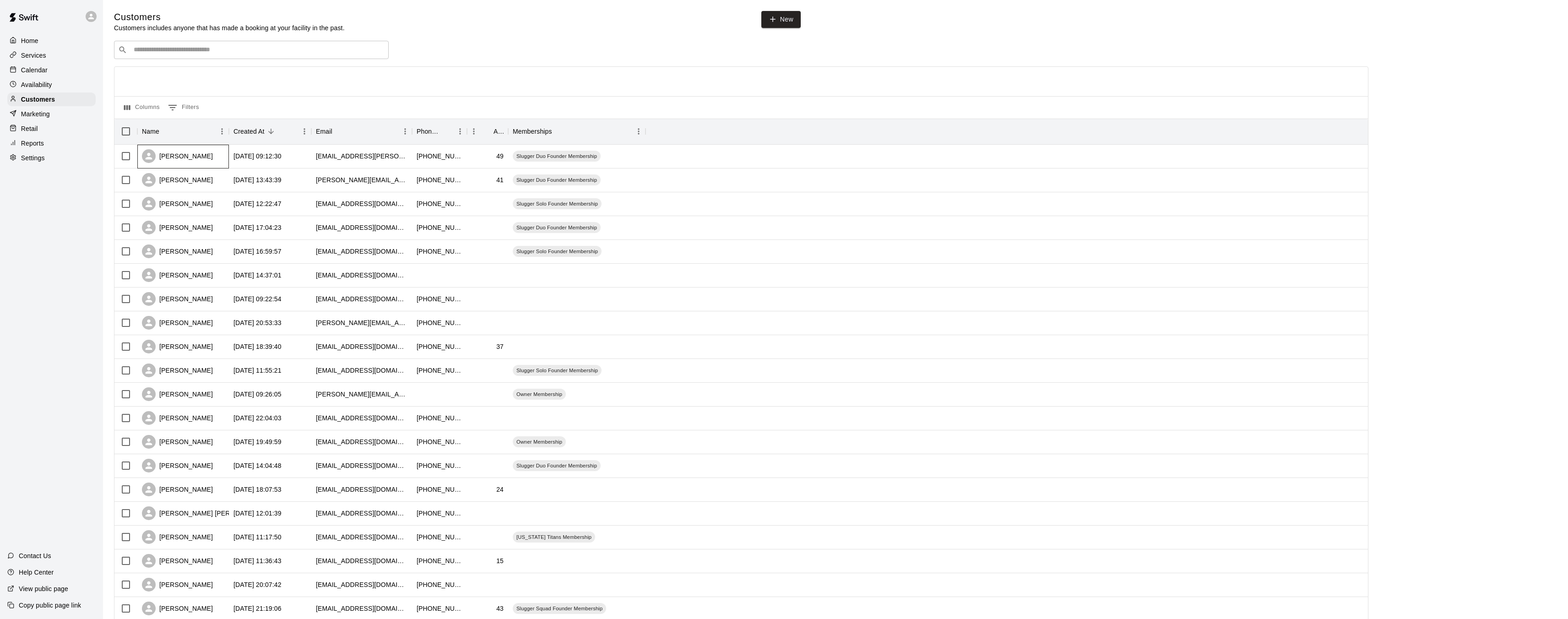
click at [195, 158] on div "[PERSON_NAME]" at bounding box center [177, 156] width 71 height 14
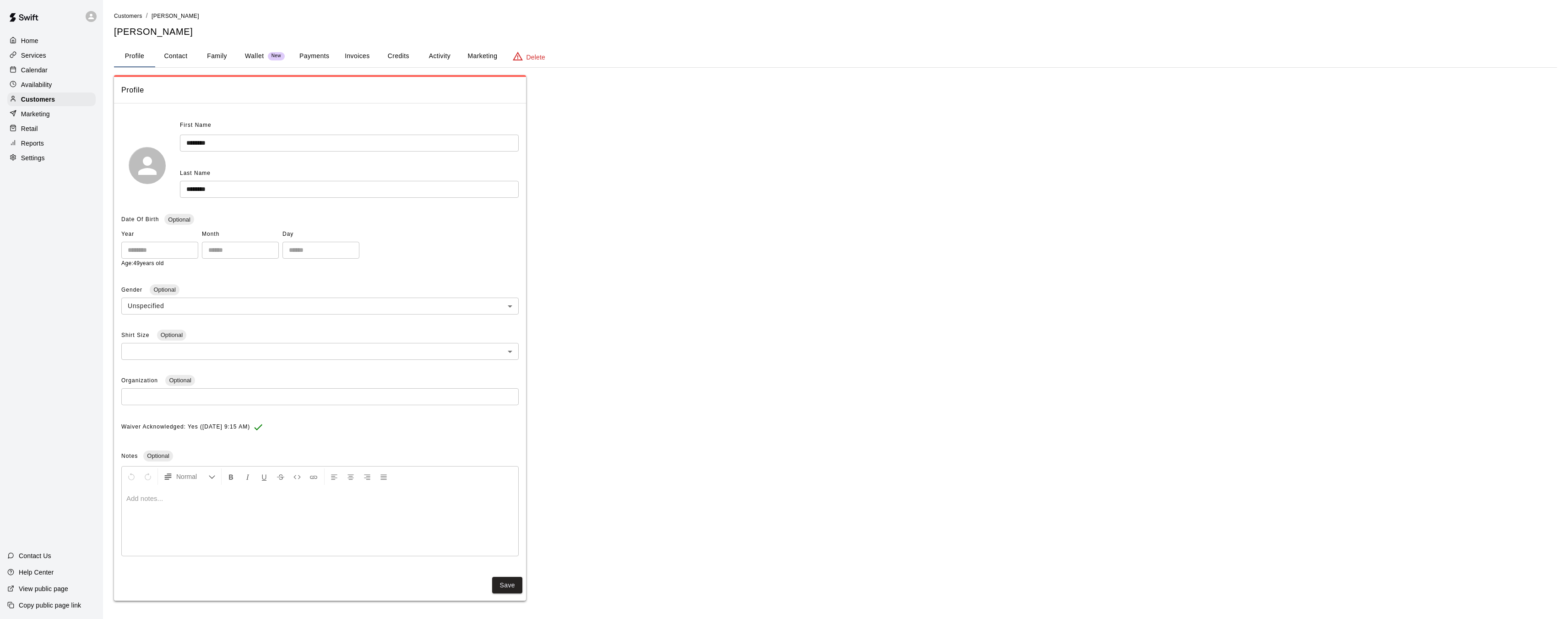
click at [215, 55] on button "Family" at bounding box center [217, 56] width 41 height 22
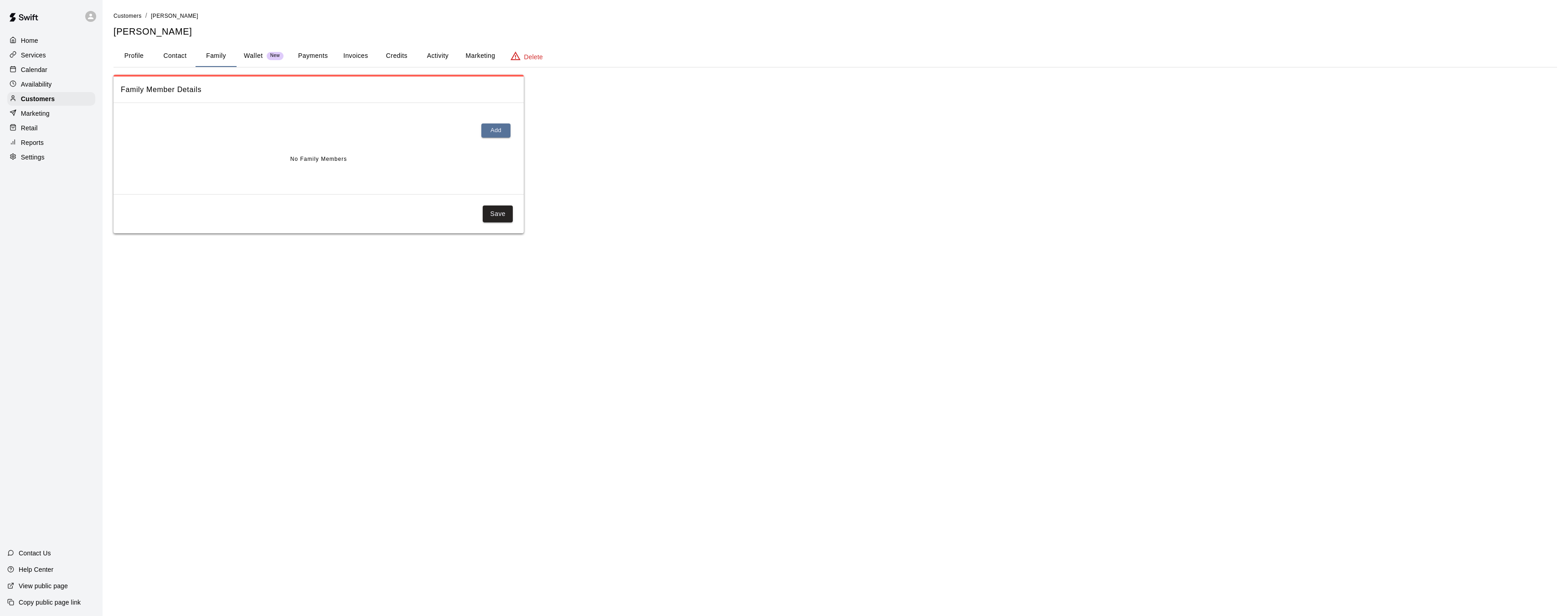
click at [182, 50] on button "Contact" at bounding box center [175, 56] width 41 height 22
select select "**"
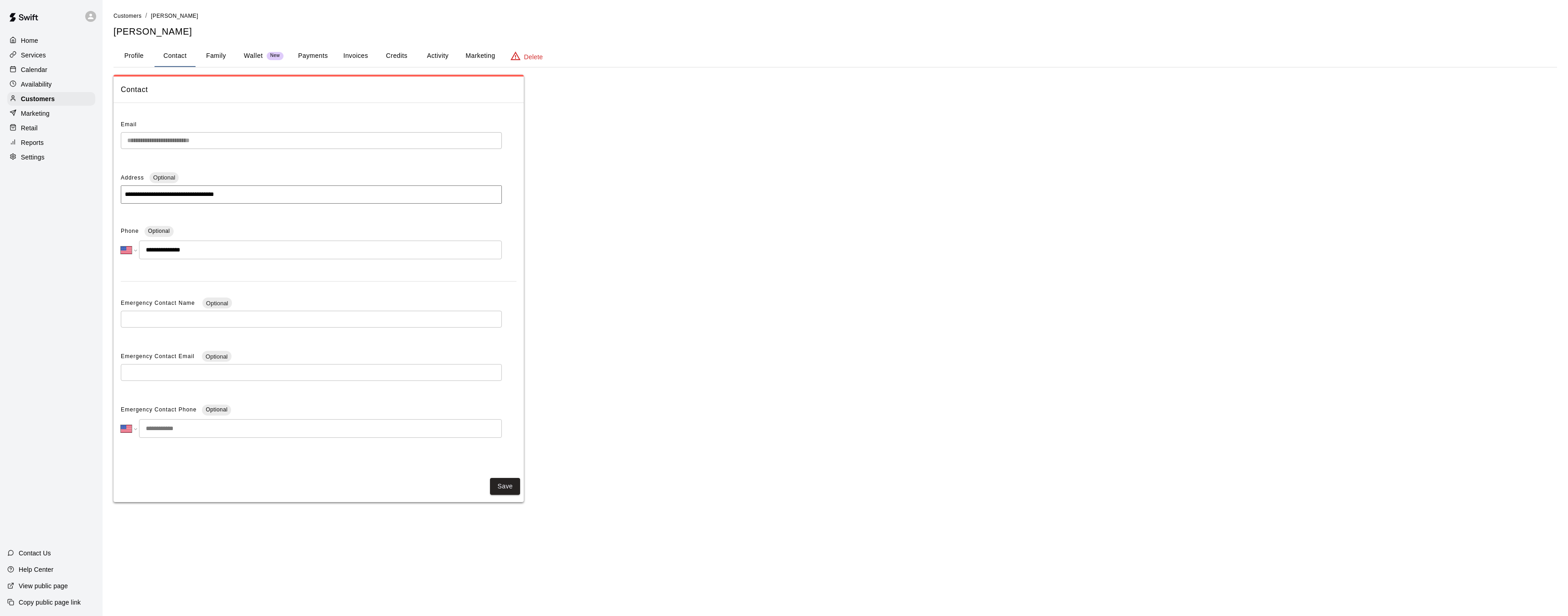
click at [126, 59] on button "Profile" at bounding box center [134, 56] width 41 height 22
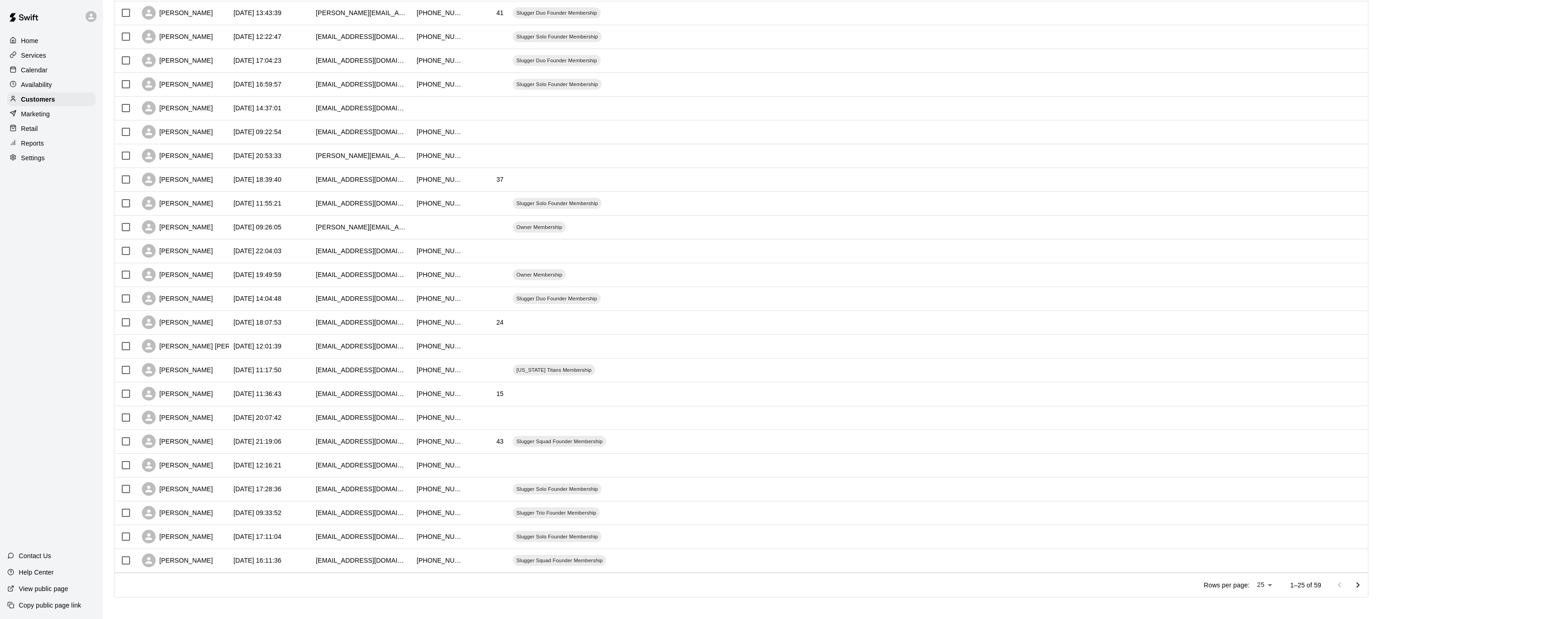
scroll to position [168, 0]
click at [187, 203] on div "[PERSON_NAME]" at bounding box center [177, 203] width 71 height 14
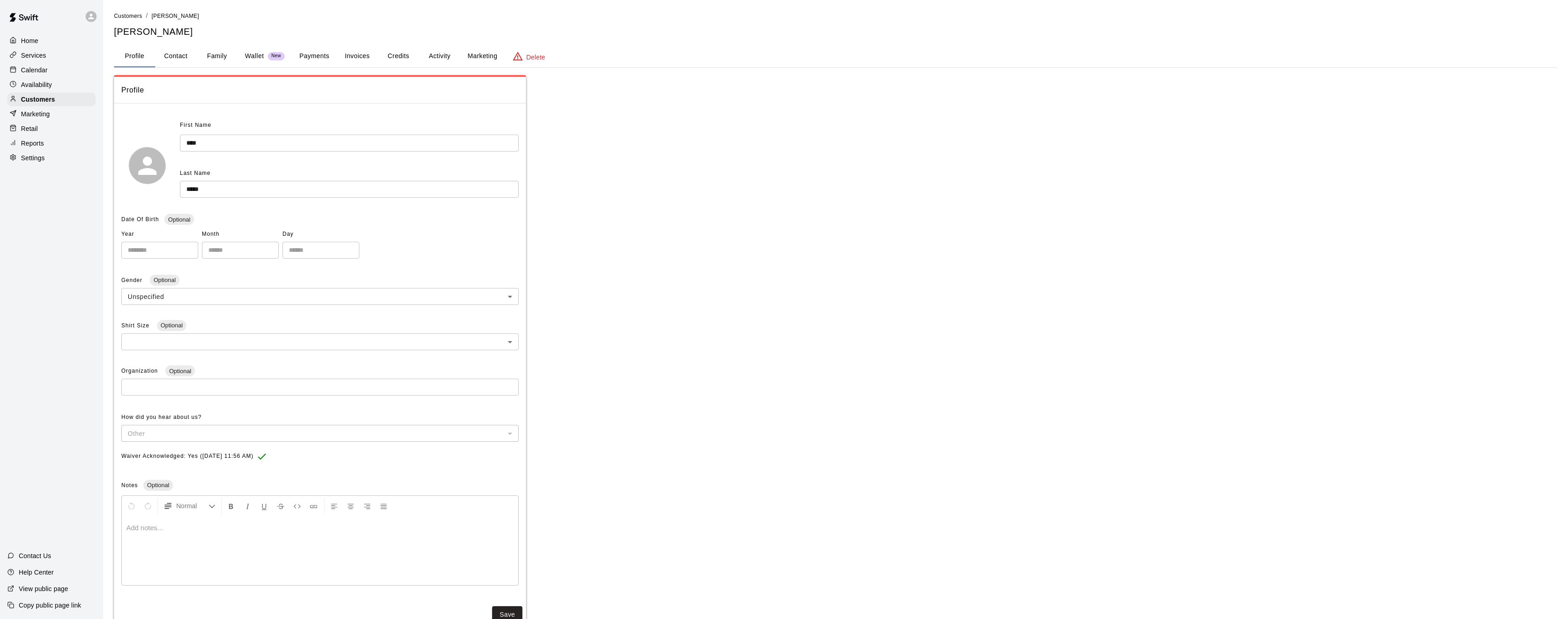
drag, startPoint x: 222, startPoint y: 58, endPoint x: 222, endPoint y: 64, distance: 6.0
click at [222, 65] on button "Family" at bounding box center [217, 56] width 41 height 22
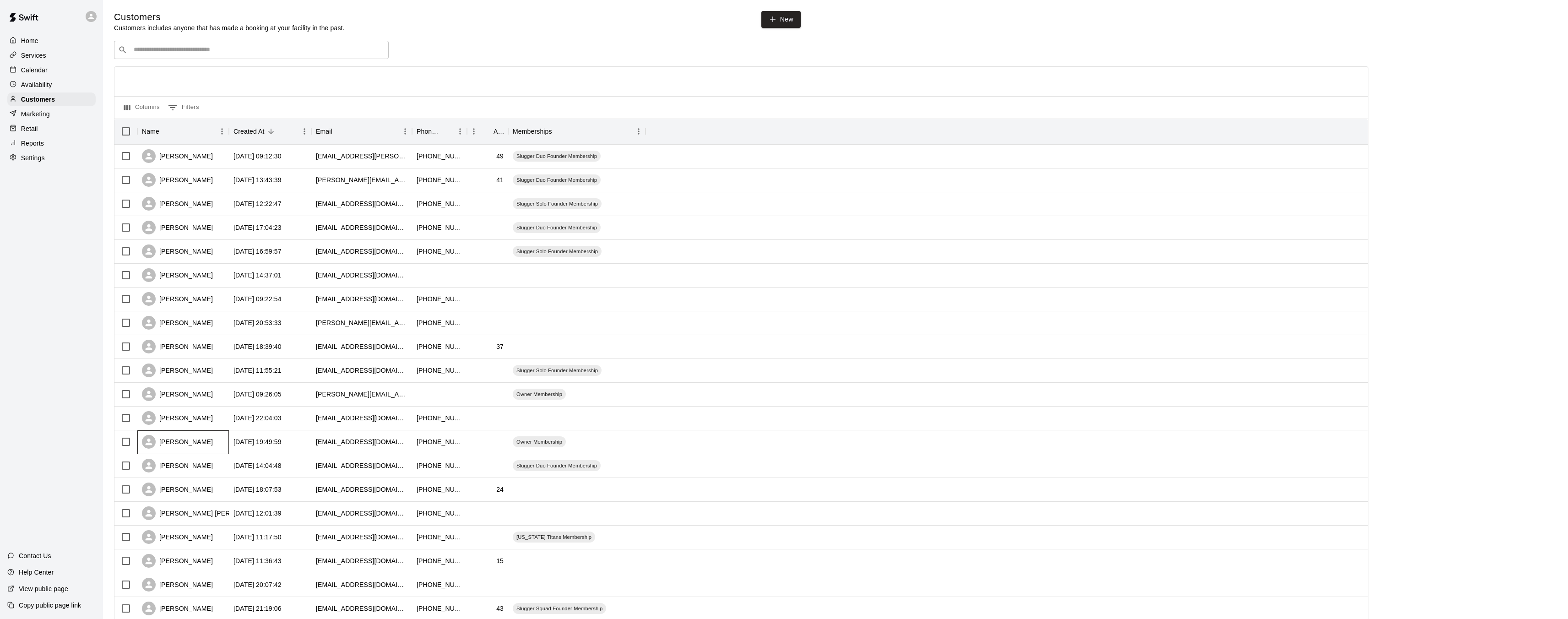
click at [221, 442] on div "[PERSON_NAME]" at bounding box center [183, 442] width 92 height 24
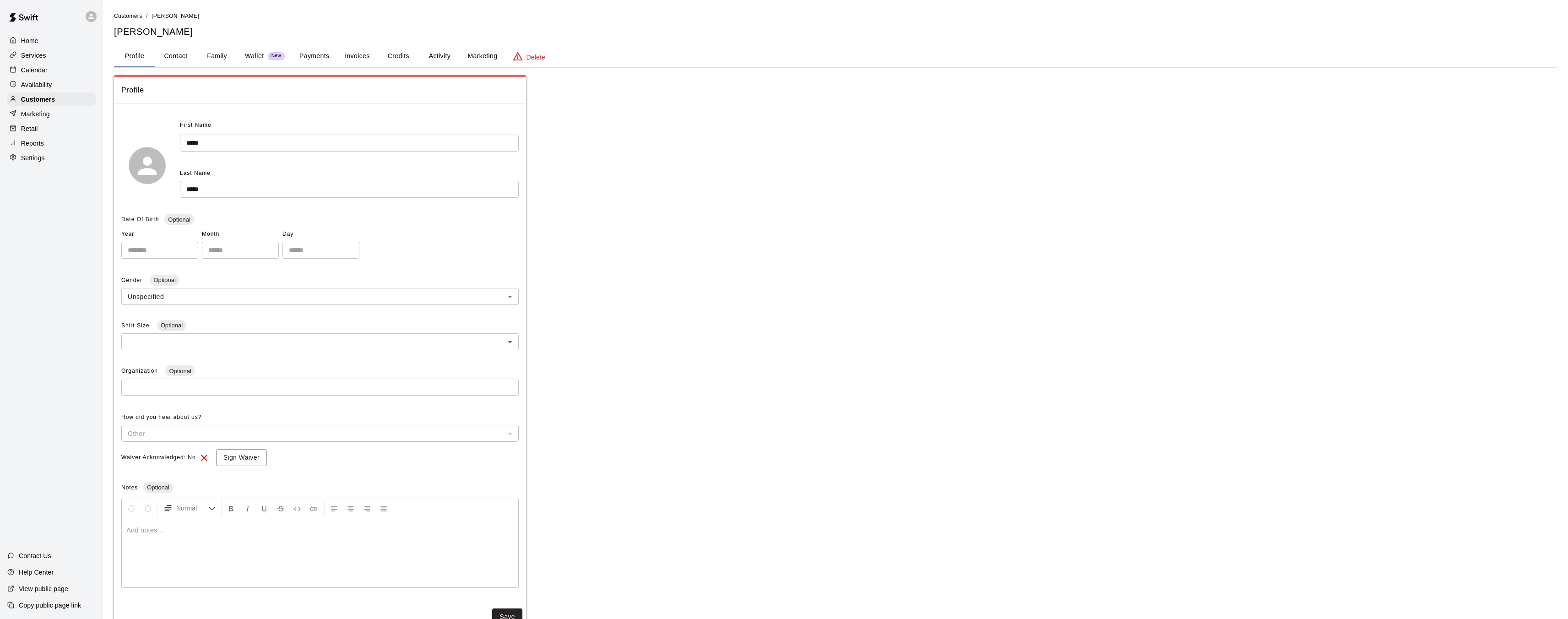
click at [229, 57] on button "Family" at bounding box center [217, 56] width 41 height 22
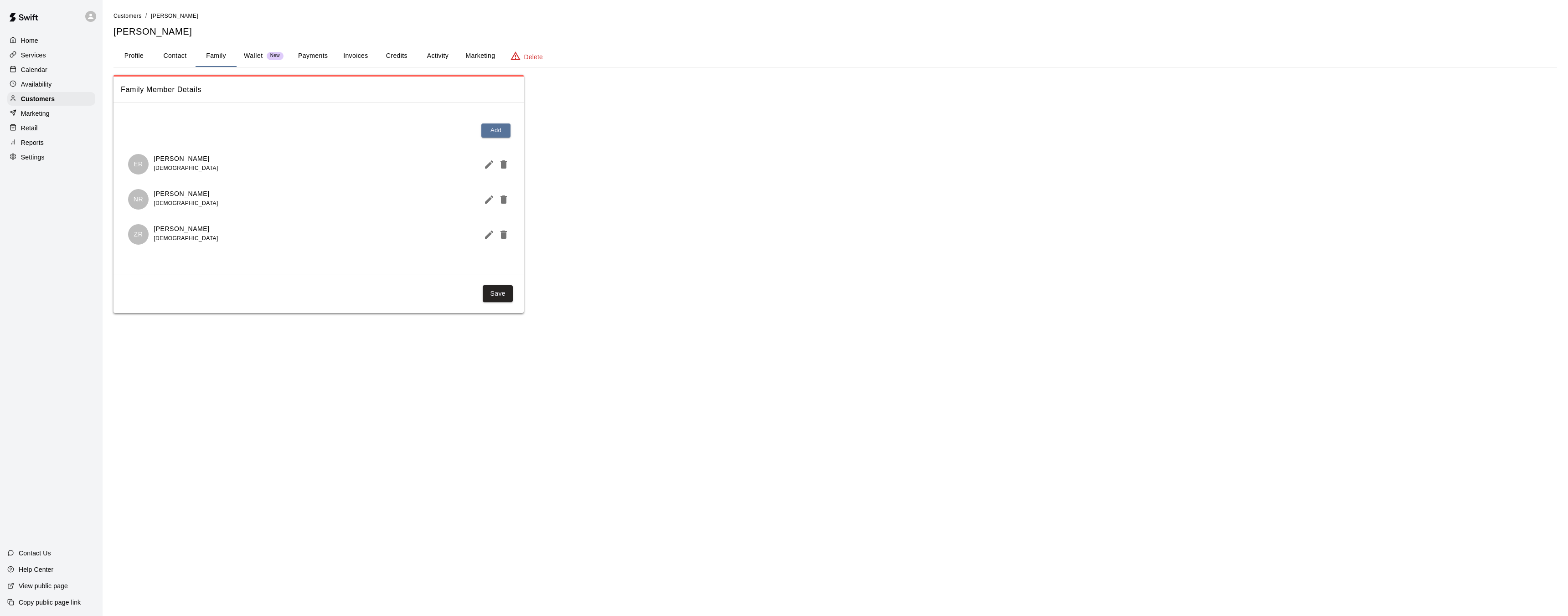
drag, startPoint x: 188, startPoint y: 220, endPoint x: 188, endPoint y: 227, distance: 7.0
click at [188, 224] on div "ZR [PERSON_NAME] [DEMOGRAPHIC_DATA]" at bounding box center [318, 234] width 396 height 35
click at [188, 230] on p "[PERSON_NAME]" at bounding box center [186, 229] width 64 height 10
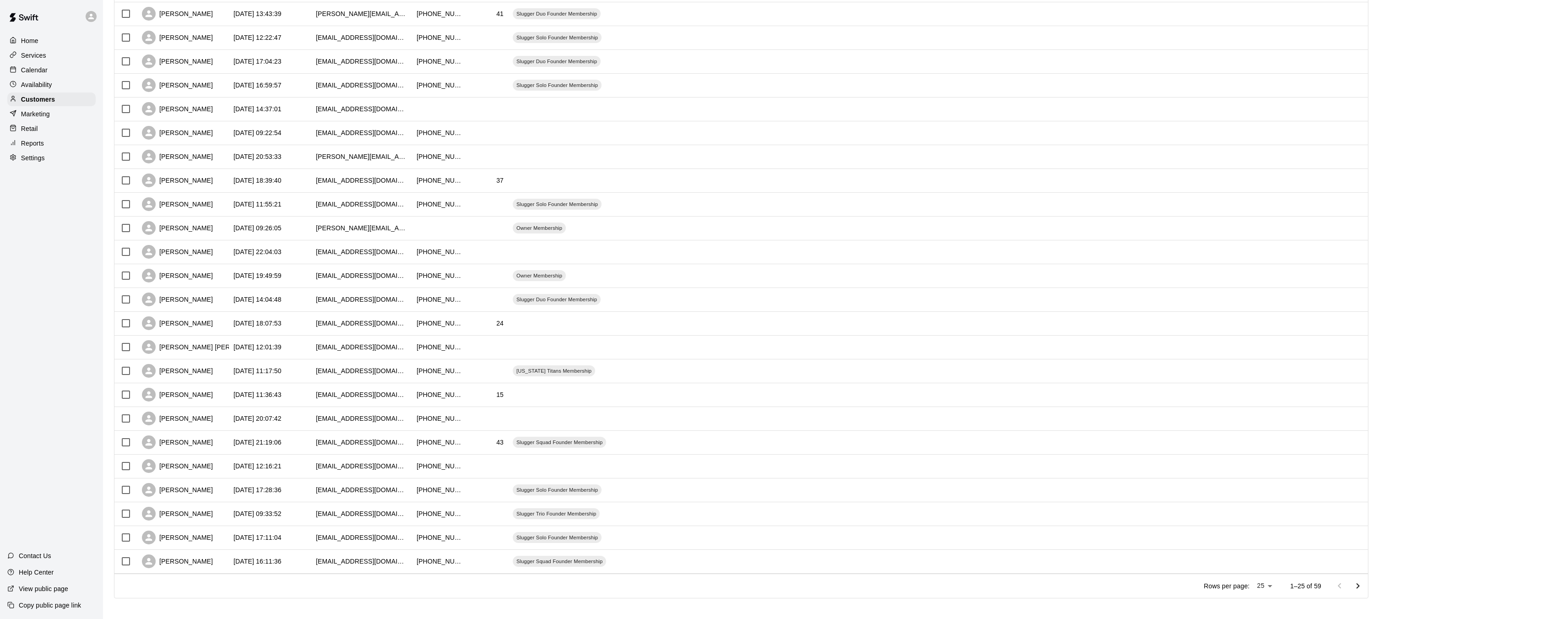
scroll to position [171, 0]
click at [215, 222] on div "[PERSON_NAME]" at bounding box center [183, 224] width 92 height 24
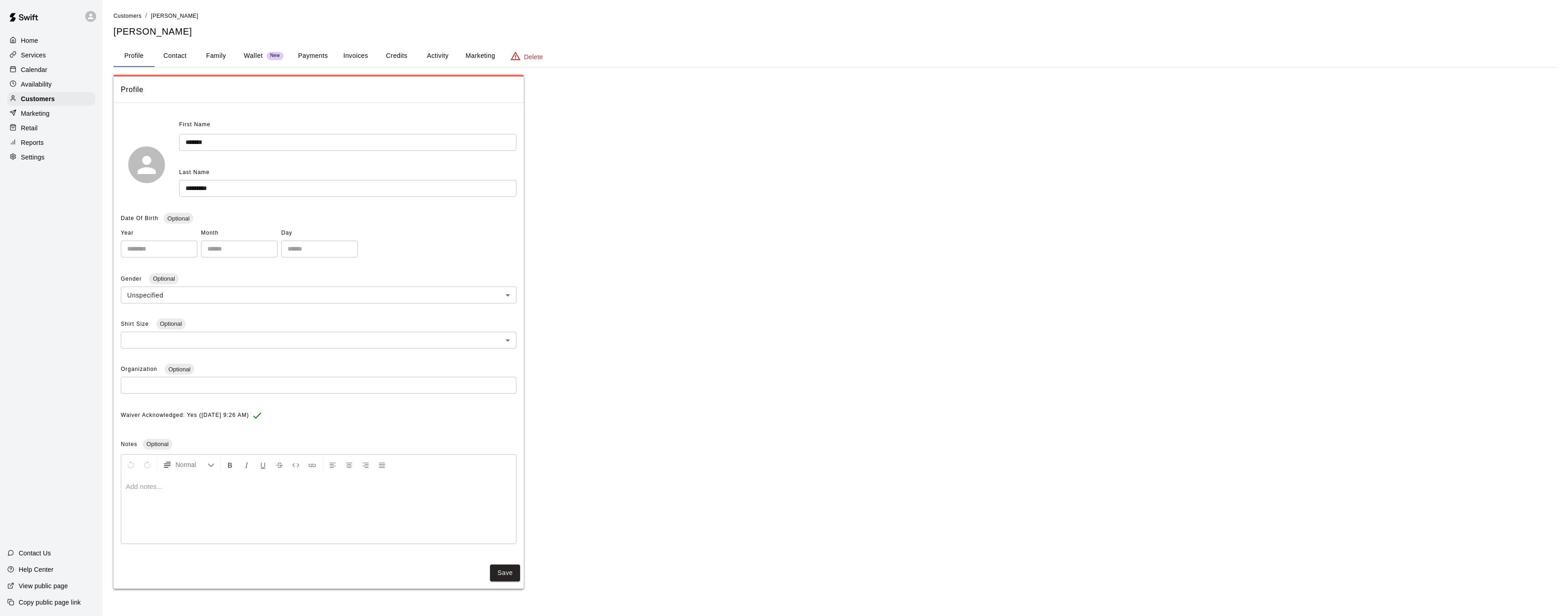
click at [204, 60] on button "Family" at bounding box center [216, 56] width 41 height 22
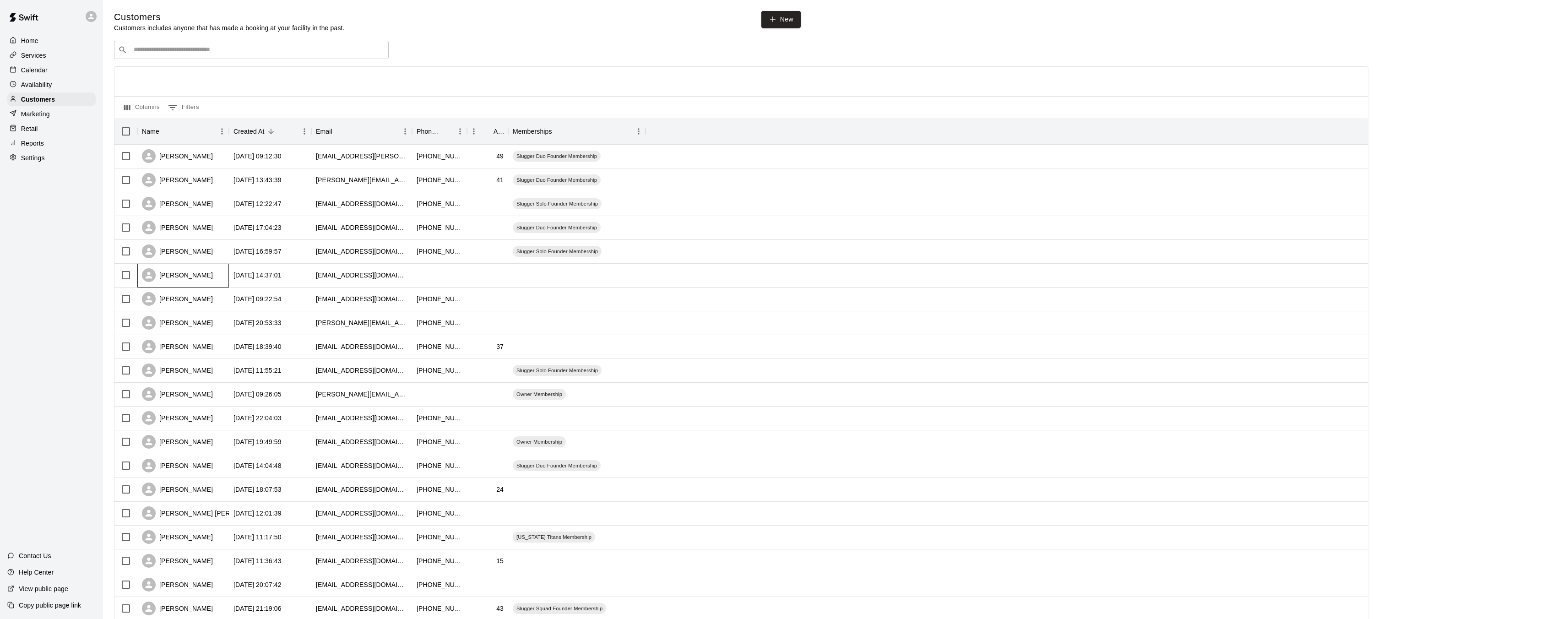
click at [215, 276] on div "[PERSON_NAME]" at bounding box center [183, 276] width 92 height 24
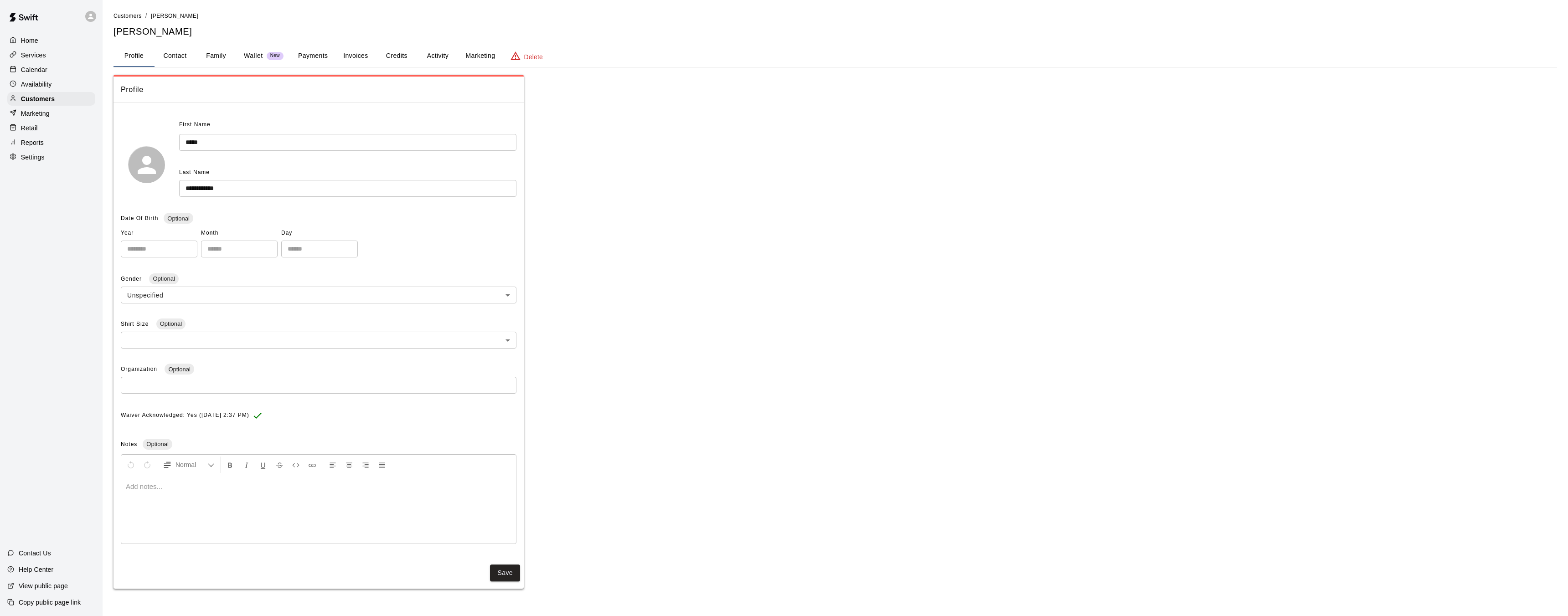
click at [232, 52] on button "Family" at bounding box center [216, 56] width 41 height 22
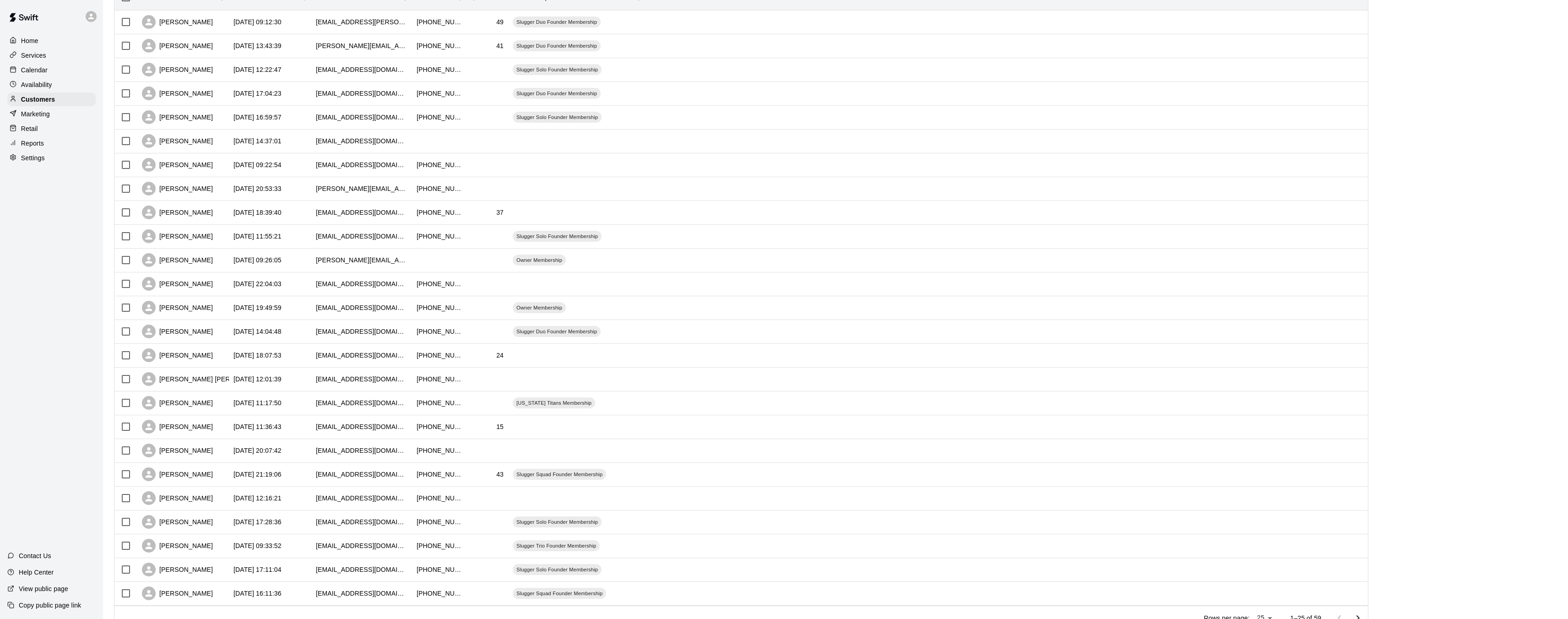
scroll to position [134, 0]
click at [199, 404] on div "[PERSON_NAME]" at bounding box center [177, 403] width 71 height 14
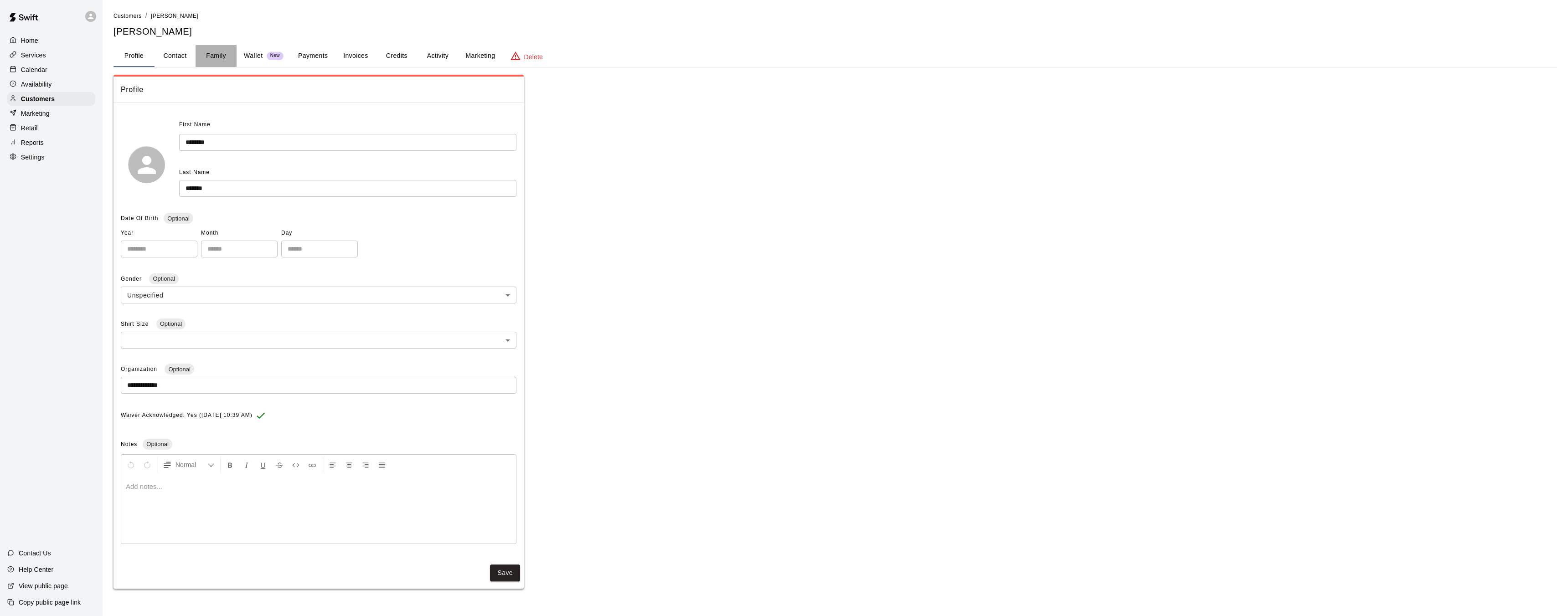
click at [205, 52] on button "Family" at bounding box center [216, 56] width 41 height 22
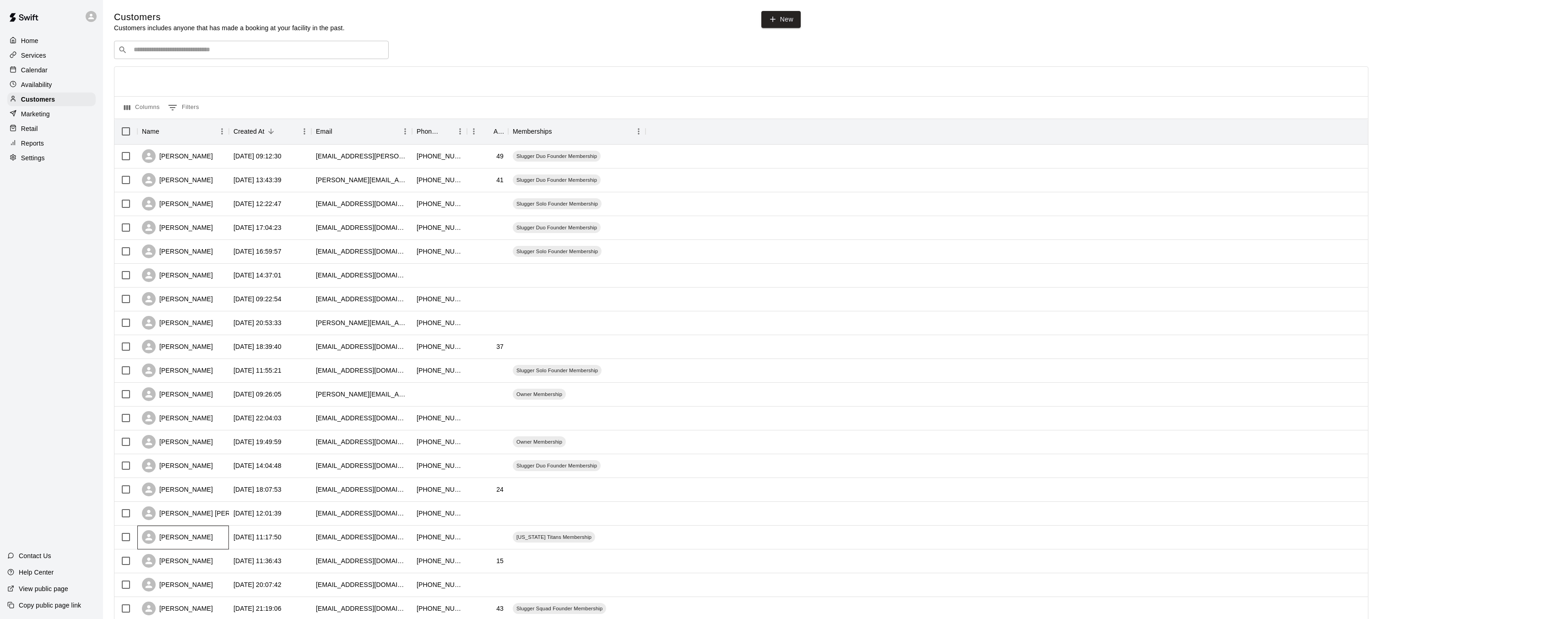
click at [200, 548] on div "[PERSON_NAME]" at bounding box center [183, 538] width 92 height 24
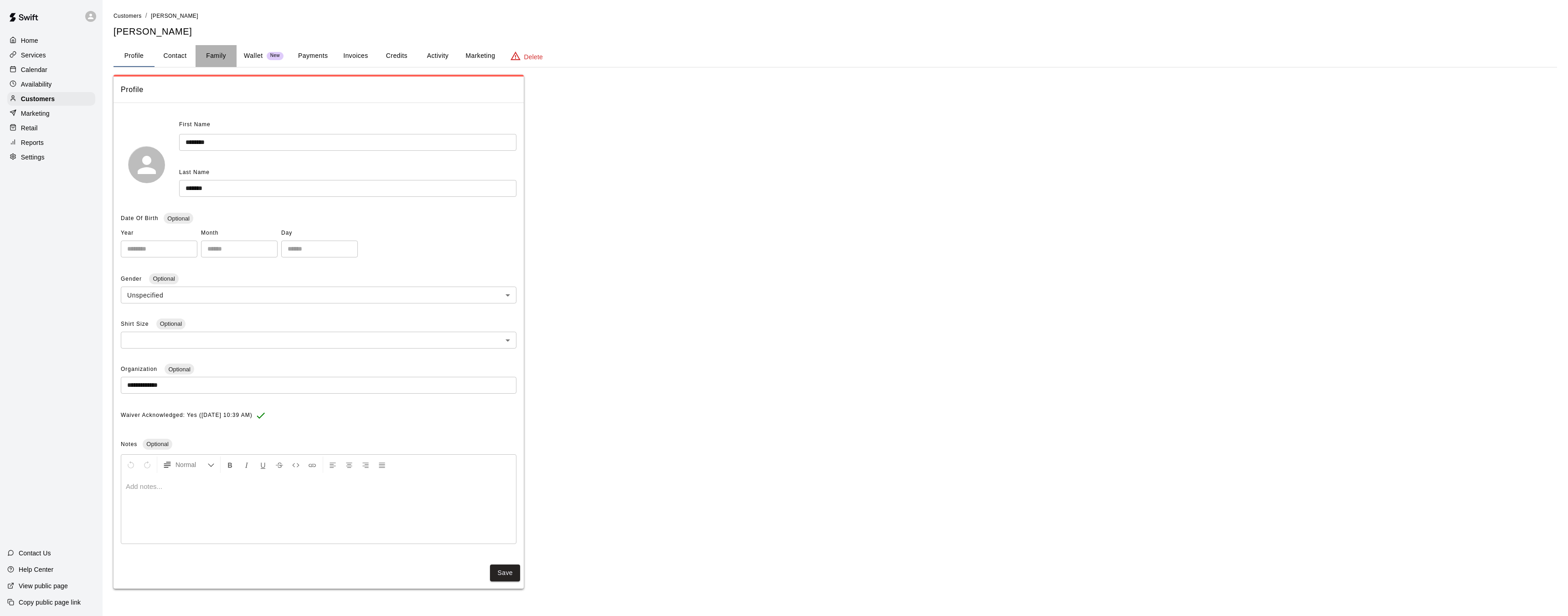
drag, startPoint x: 206, startPoint y: 56, endPoint x: 209, endPoint y: 60, distance: 5.0
click at [209, 60] on button "Family" at bounding box center [216, 56] width 41 height 22
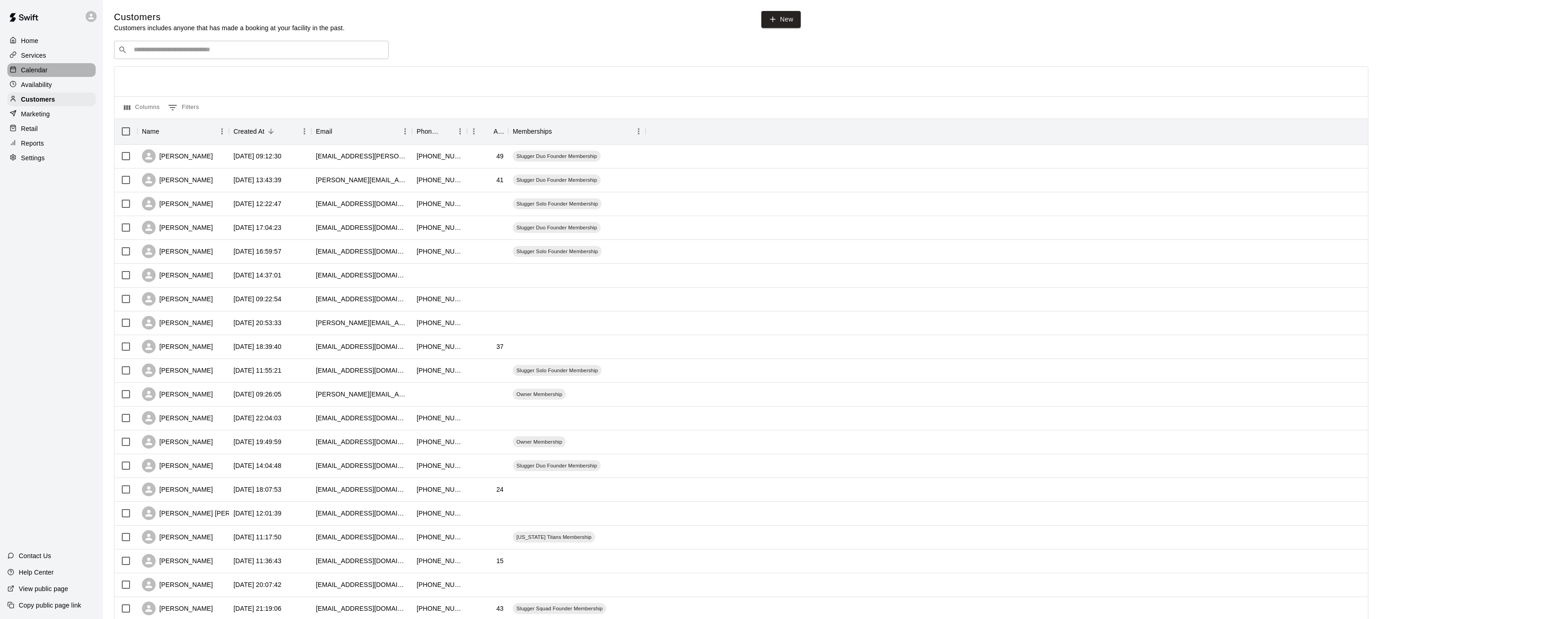
click at [44, 72] on p "Calendar" at bounding box center [34, 69] width 27 height 9
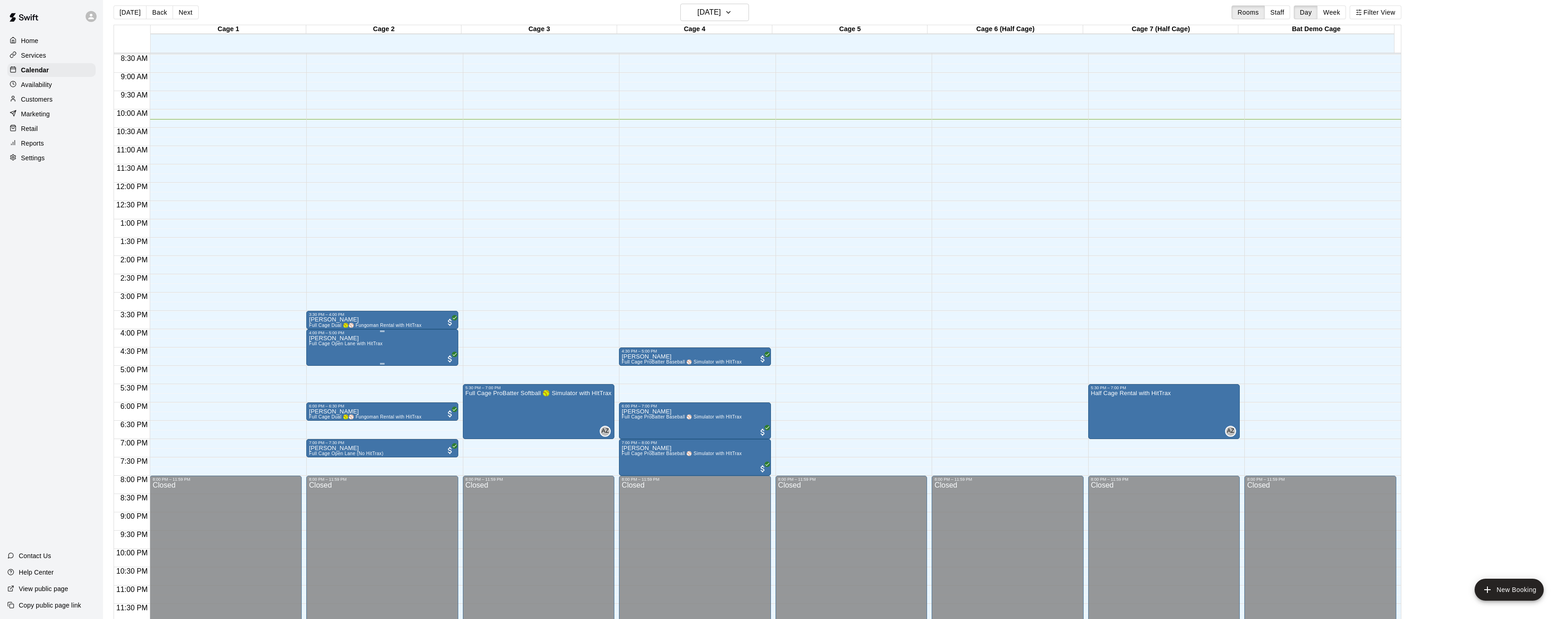
scroll to position [15, 0]
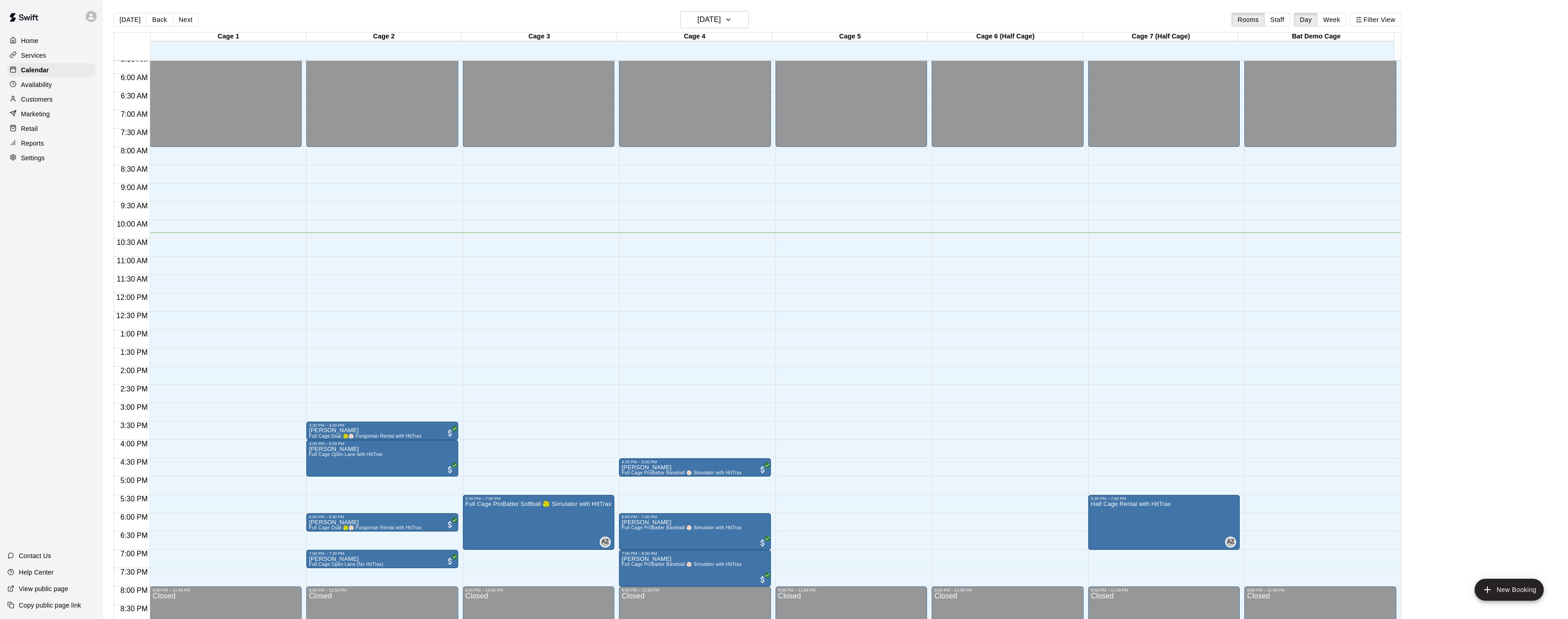
scroll to position [311, 0]
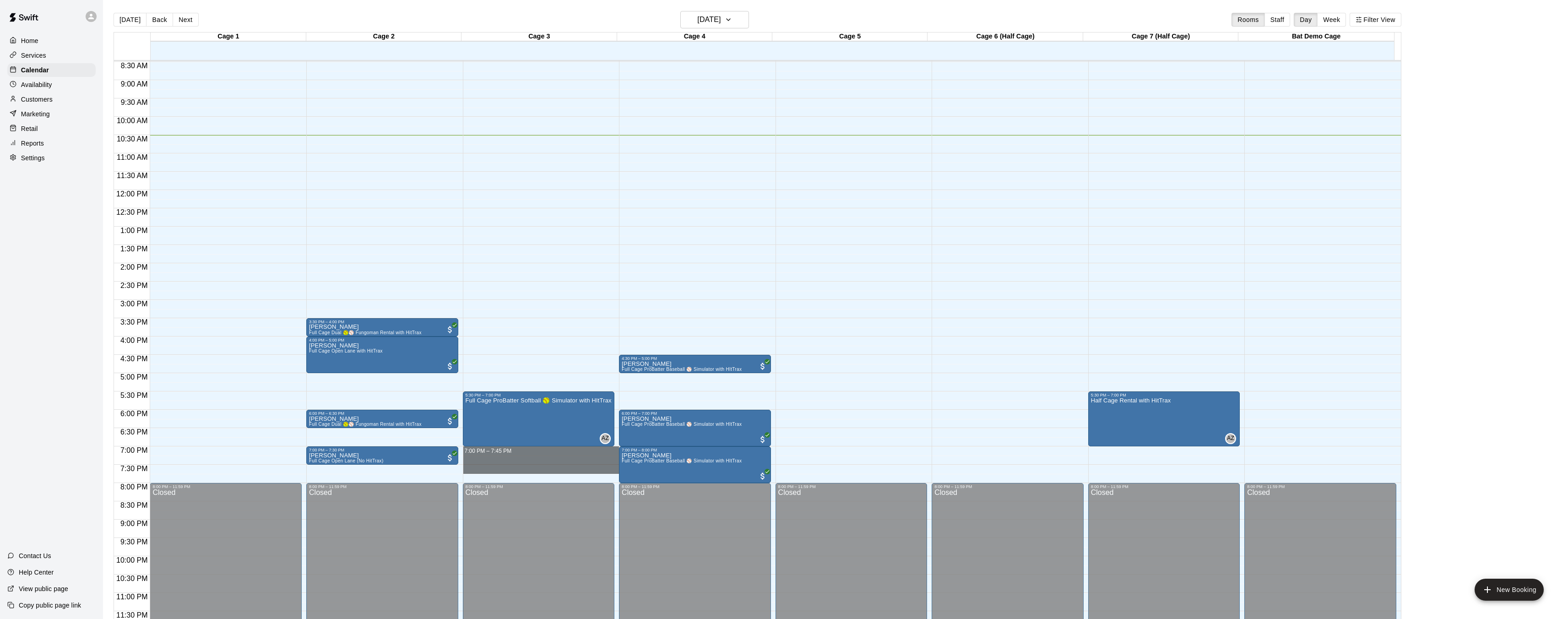
drag, startPoint x: 574, startPoint y: 453, endPoint x: 574, endPoint y: 465, distance: 12.0
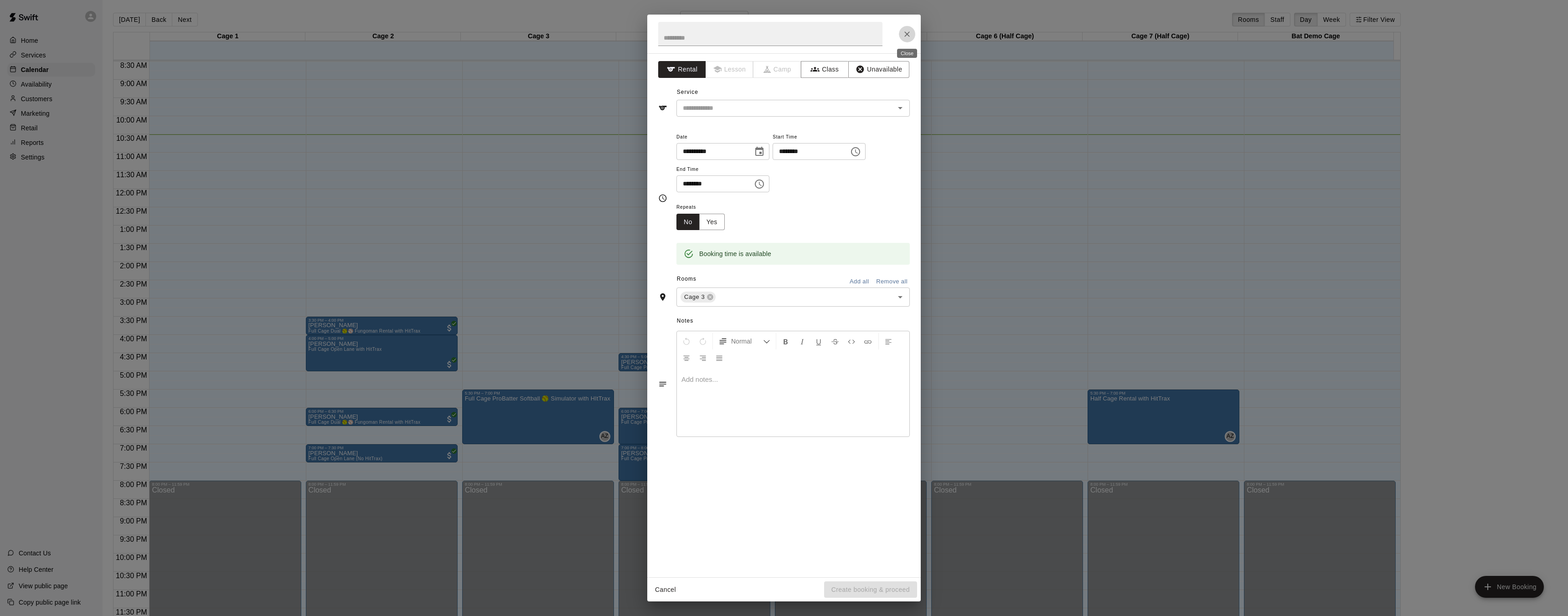
click at [909, 32] on icon "Close" at bounding box center [908, 34] width 6 height 6
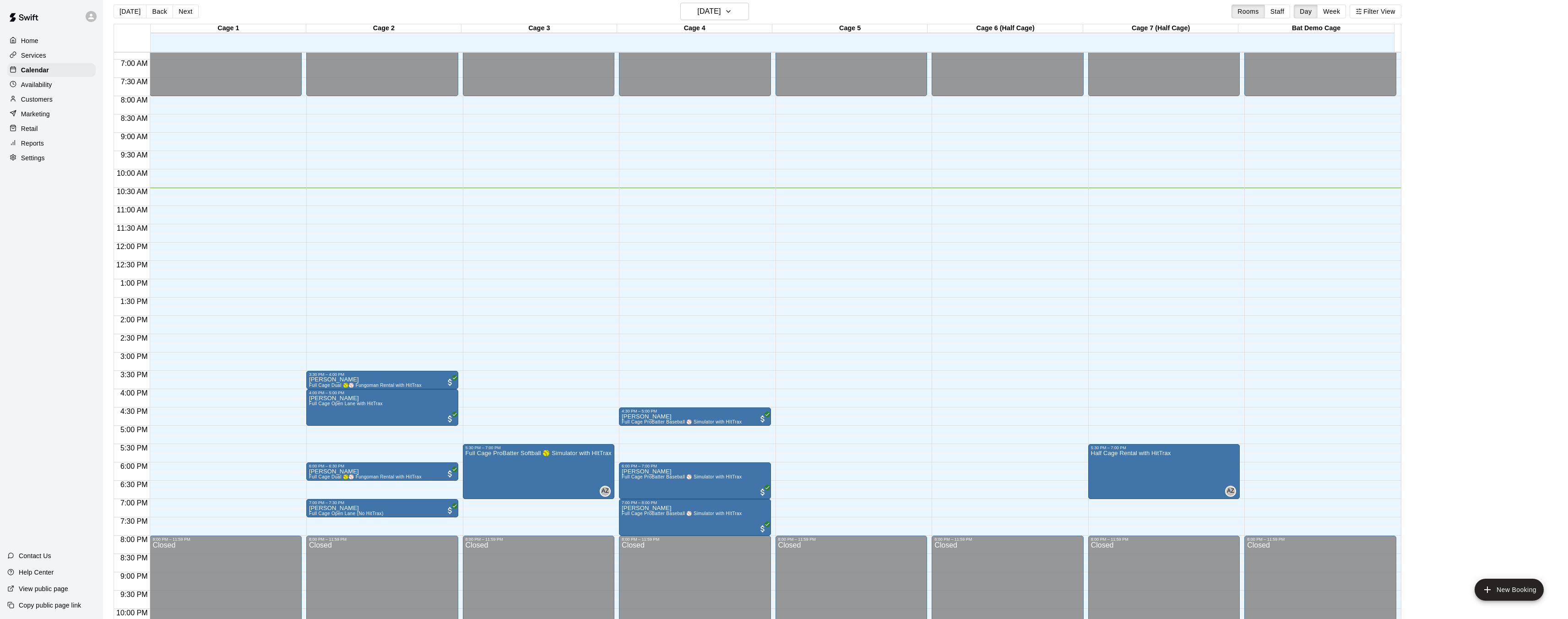
scroll to position [249, 0]
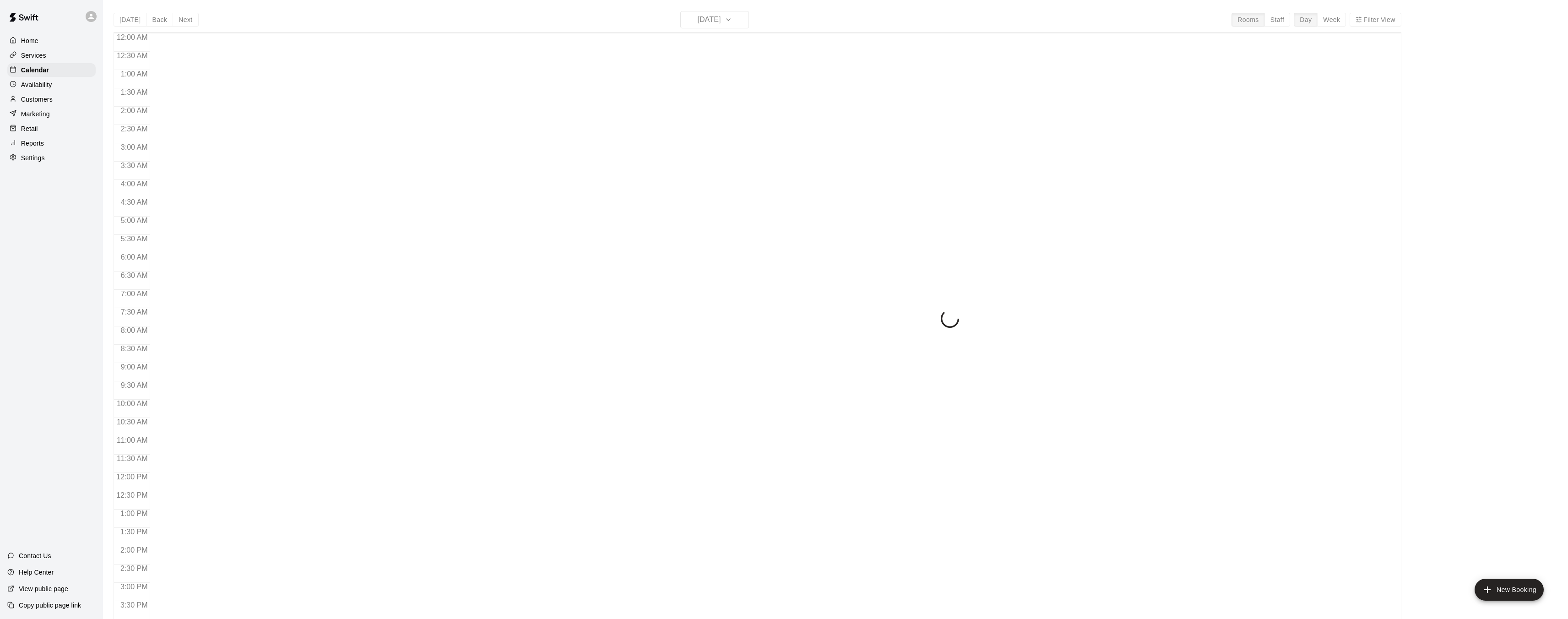
scroll to position [283, 0]
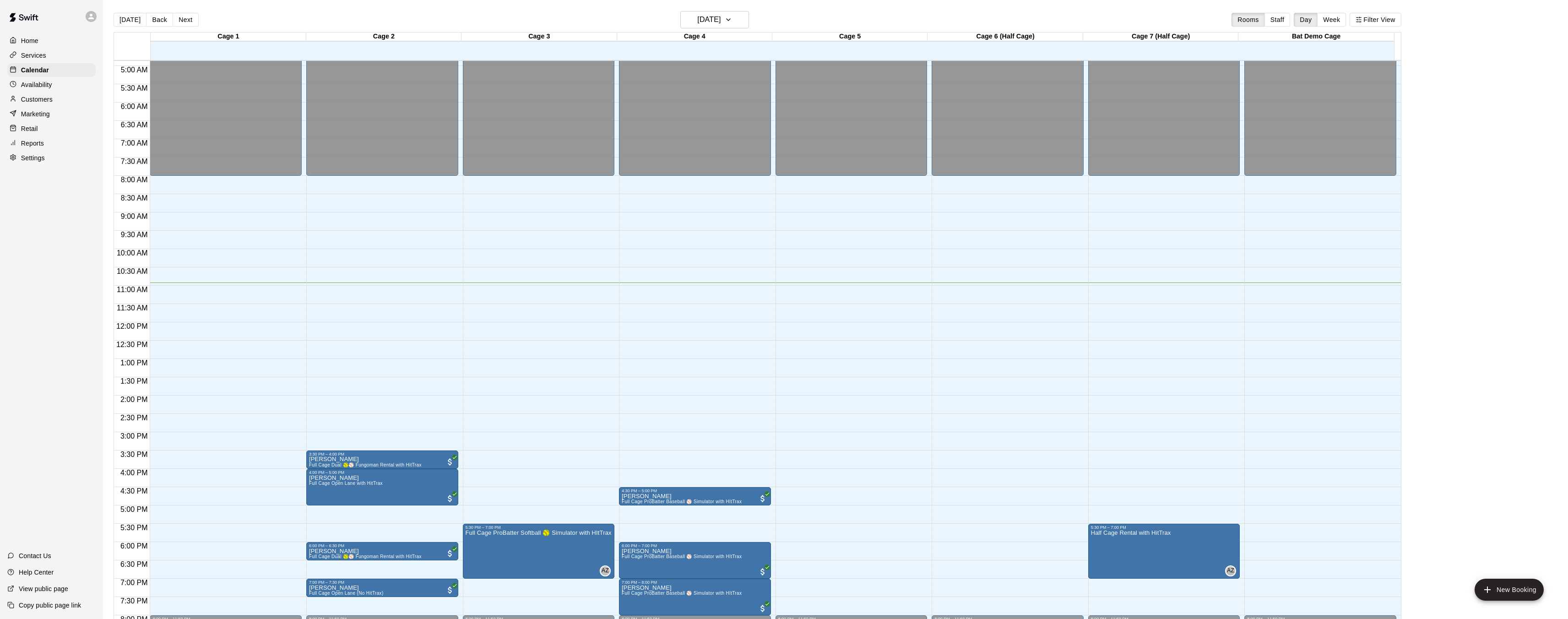
scroll to position [197, 0]
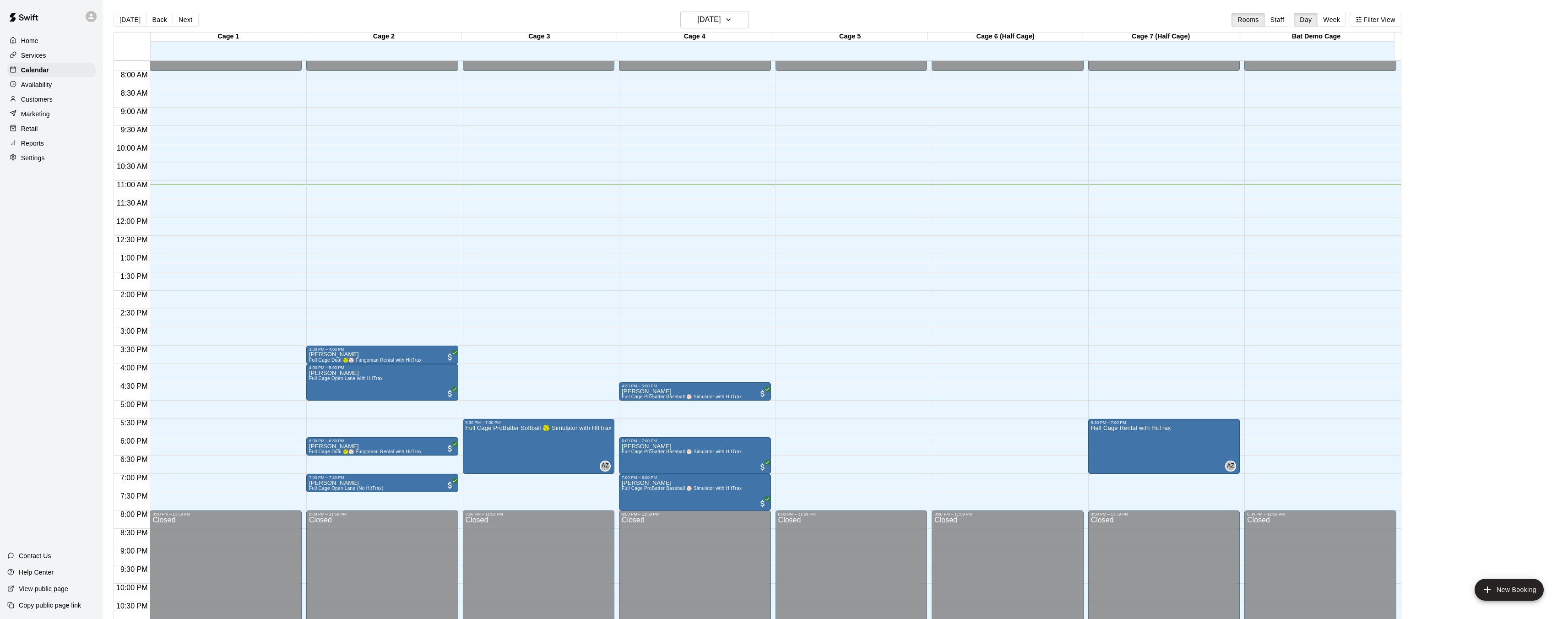
scroll to position [285, 0]
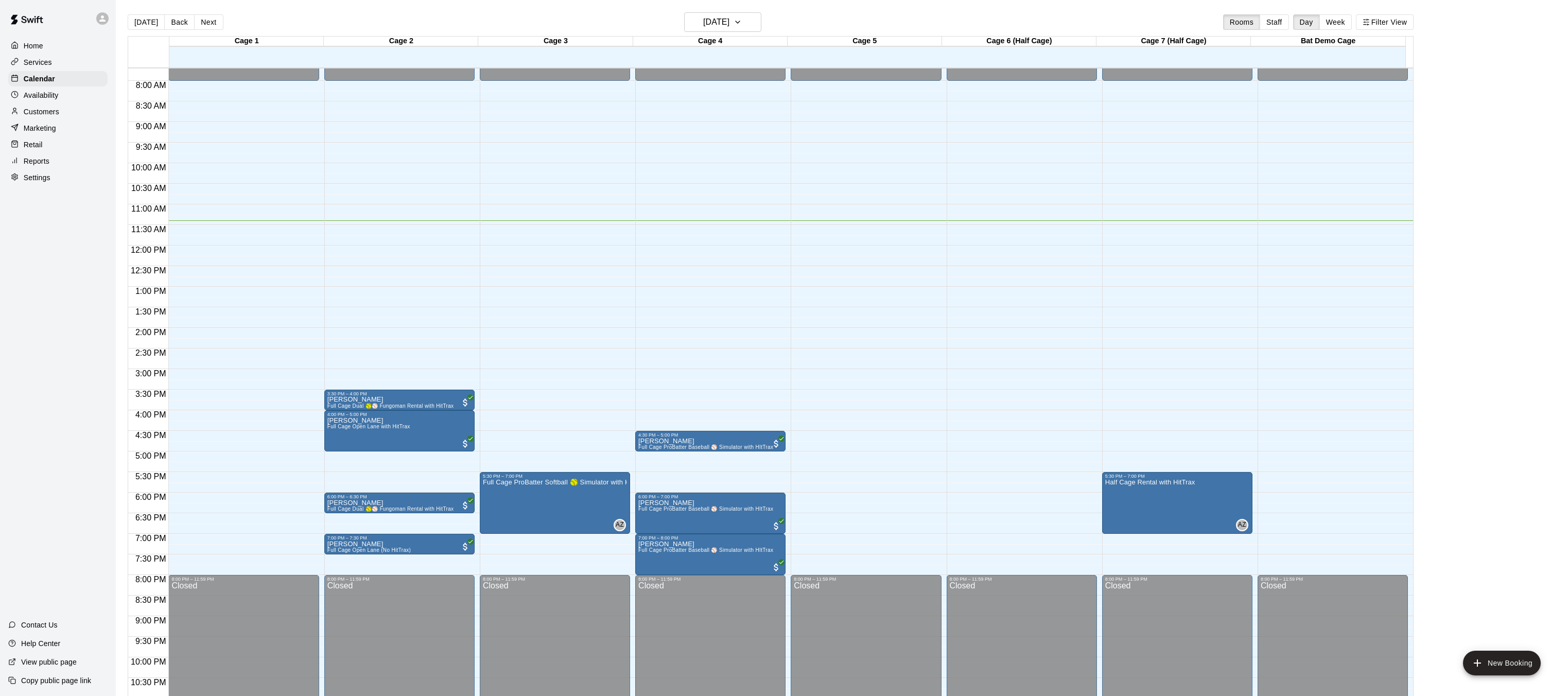
scroll to position [316, 0]
